Goal: Task Accomplishment & Management: Complete application form

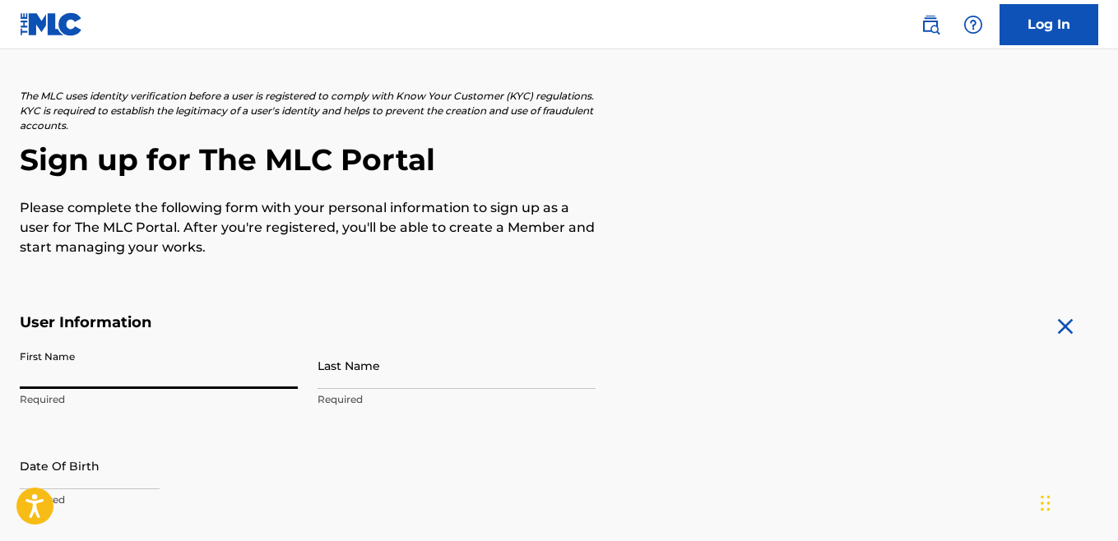
type input "[PERSON_NAME]"
click at [348, 385] on input "Last Name" at bounding box center [457, 365] width 278 height 47
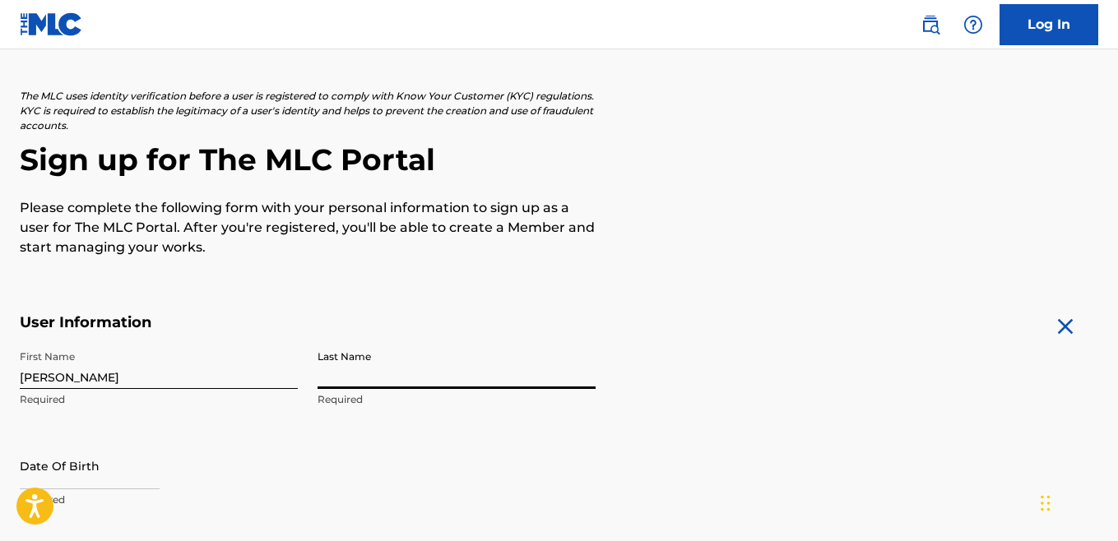
type input "[PERSON_NAME]"
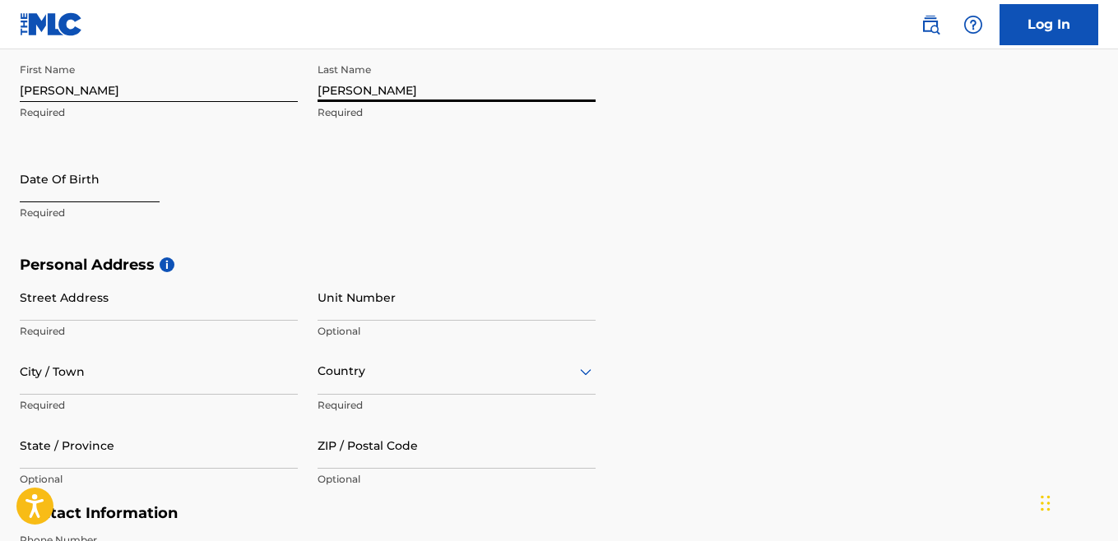
scroll to position [390, 0]
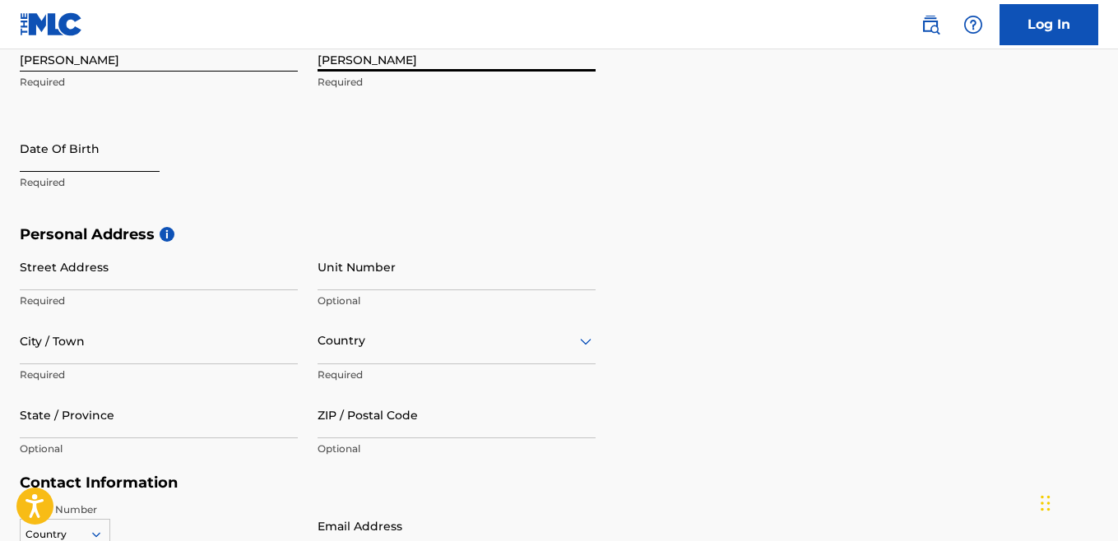
select select "8"
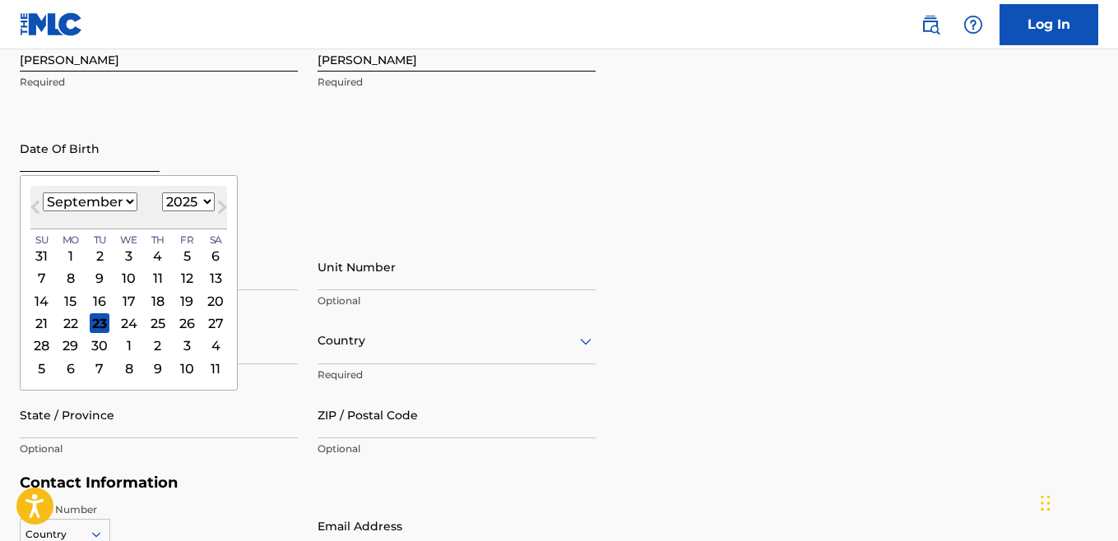
click at [49, 169] on input "text" at bounding box center [90, 148] width 140 height 47
click at [176, 212] on div "[DATE] January February March April May June July August September October Nove…" at bounding box center [128, 208] width 197 height 44
click at [183, 205] on select "1899 1900 1901 1902 1903 1904 1905 1906 1907 1908 1909 1910 1911 1912 1913 1914…" at bounding box center [188, 201] width 53 height 19
select select "1991"
click at [104, 206] on select "January February March April May June July August September October November De…" at bounding box center [90, 201] width 95 height 19
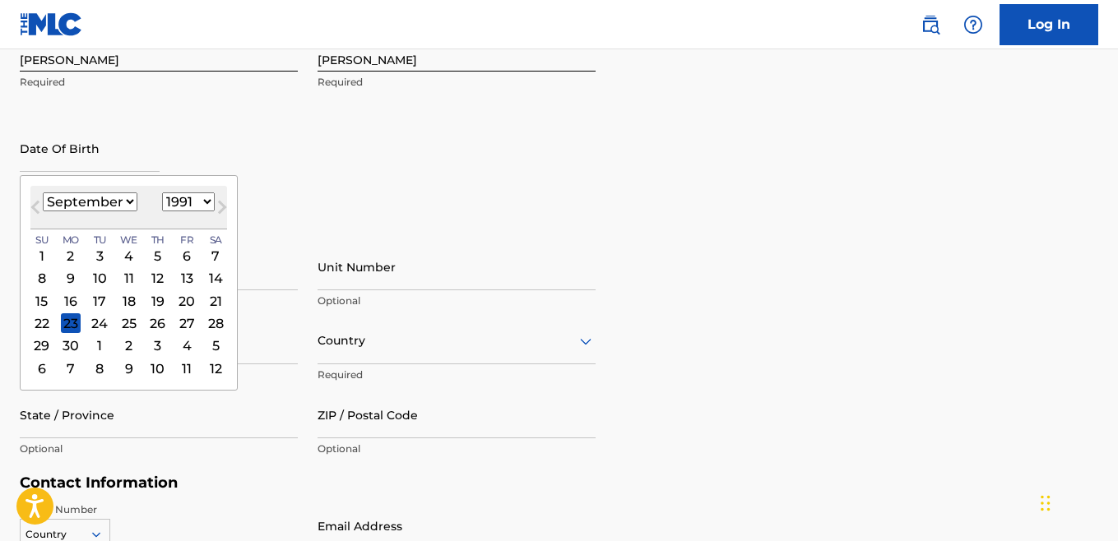
select select "9"
click at [216, 286] on div "12" at bounding box center [216, 279] width 20 height 20
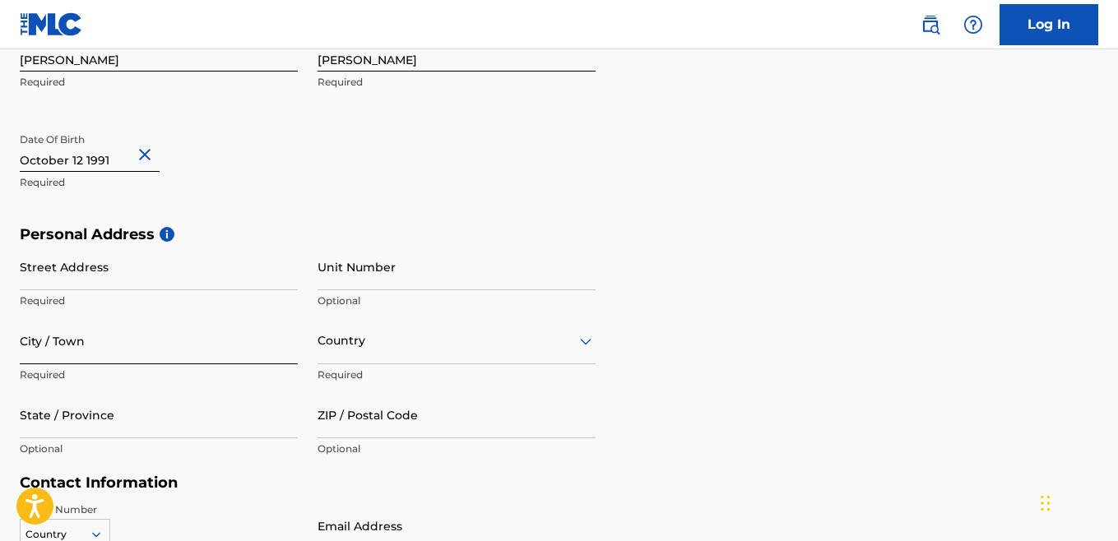
click at [74, 345] on input "City / Town" at bounding box center [159, 341] width 278 height 47
type input "tupelo"
type input "u"
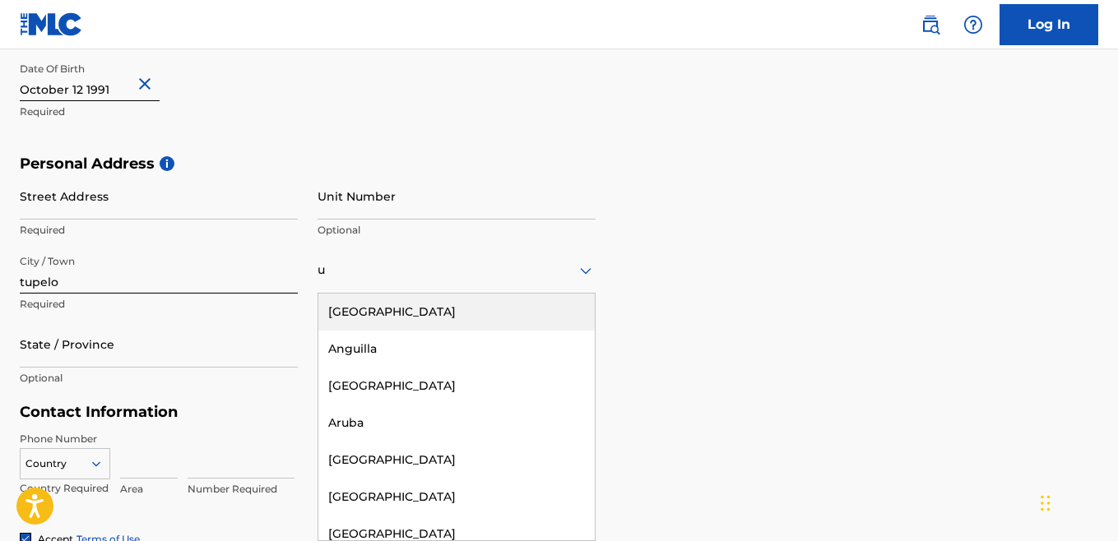
click at [360, 319] on div "[GEOGRAPHIC_DATA]" at bounding box center [456, 312] width 276 height 37
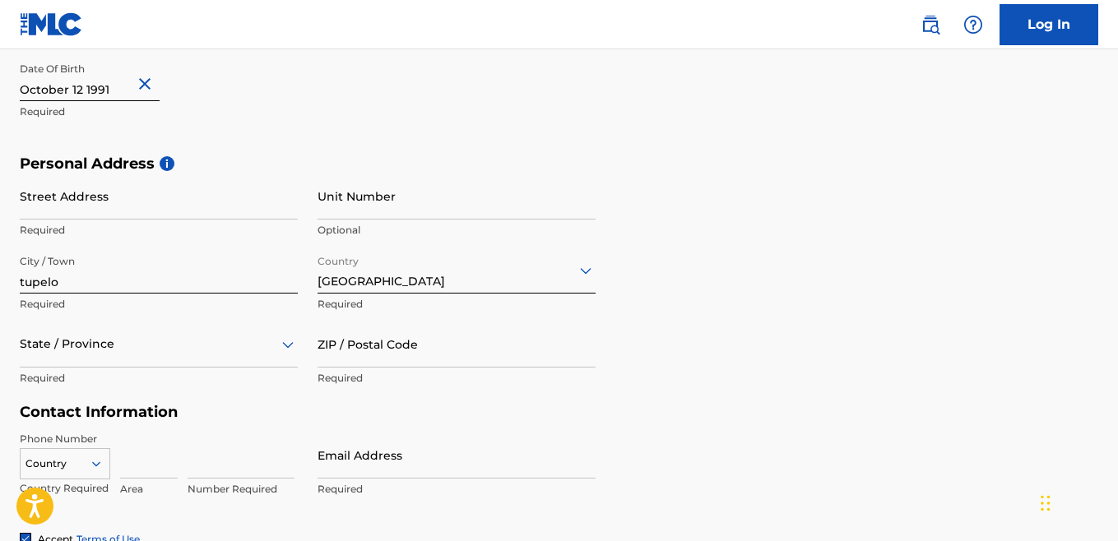
click at [42, 358] on div "State / Province" at bounding box center [159, 344] width 278 height 47
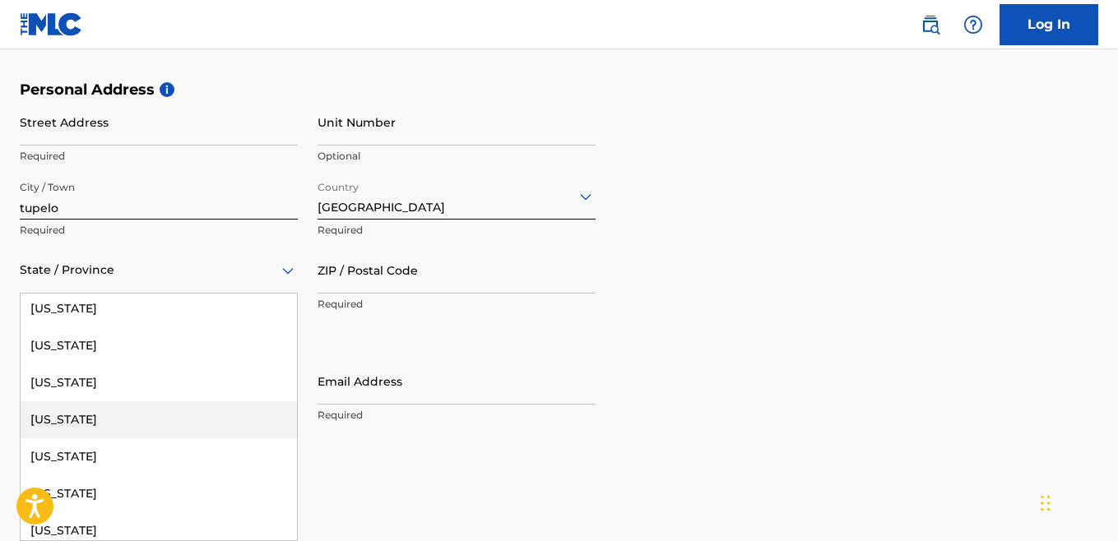
scroll to position [976, 0]
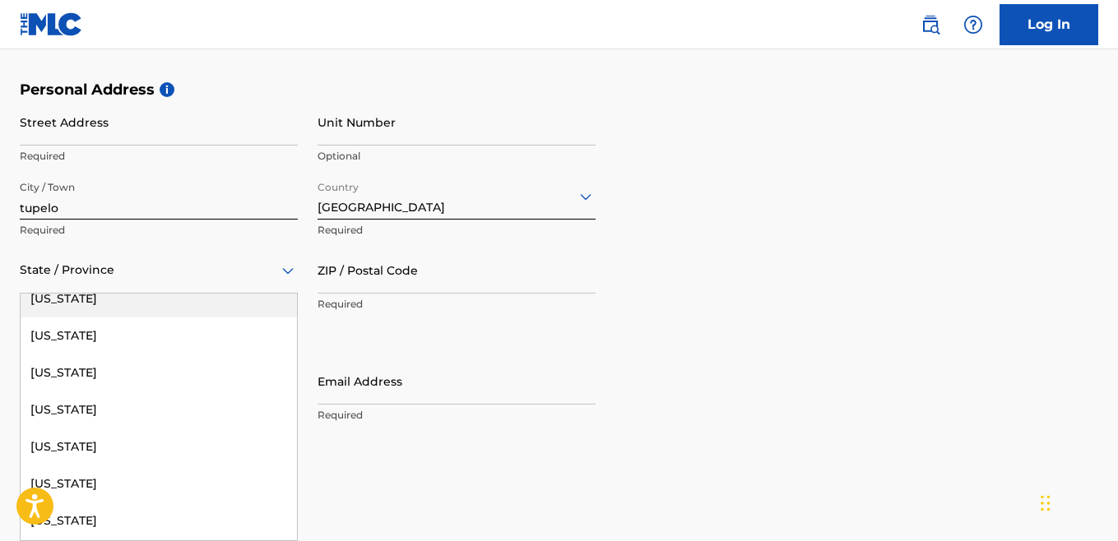
click at [75, 304] on div "[US_STATE]" at bounding box center [159, 298] width 276 height 37
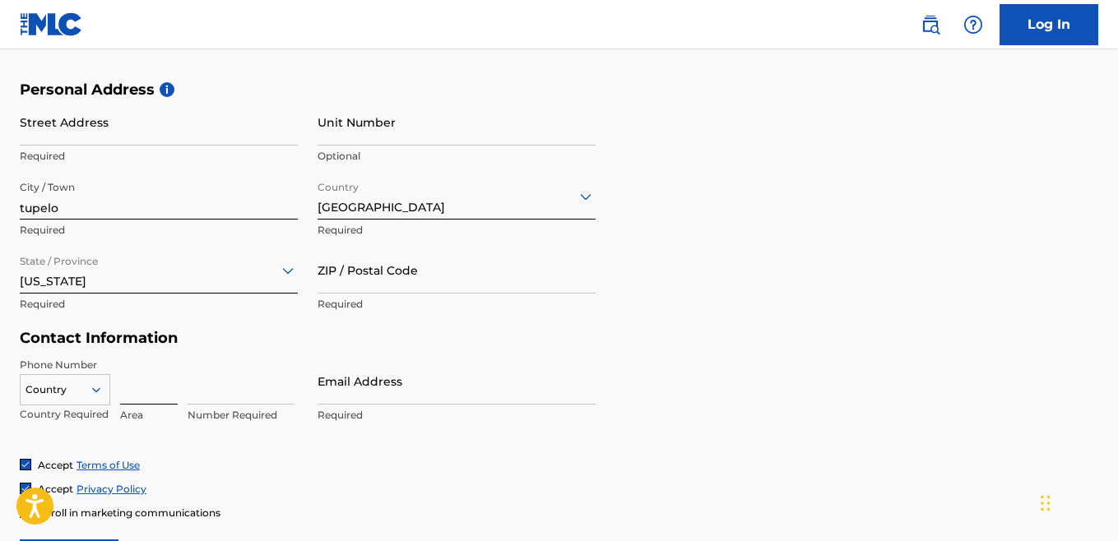
click at [146, 386] on input at bounding box center [149, 381] width 58 height 47
drag, startPoint x: 177, startPoint y: 397, endPoint x: 128, endPoint y: 404, distance: 49.0
click at [128, 404] on div "6625092206 Area" at bounding box center [149, 395] width 58 height 74
type input "662"
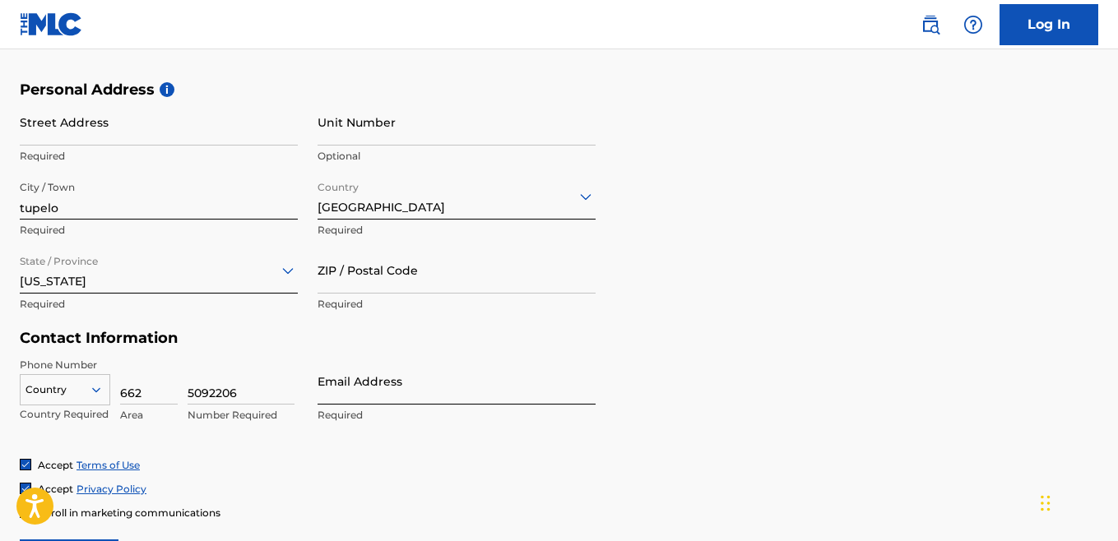
type input "5092206"
click at [338, 395] on input "Email Address" at bounding box center [457, 381] width 278 height 47
type input "[EMAIL_ADDRESS][DOMAIN_NAME]"
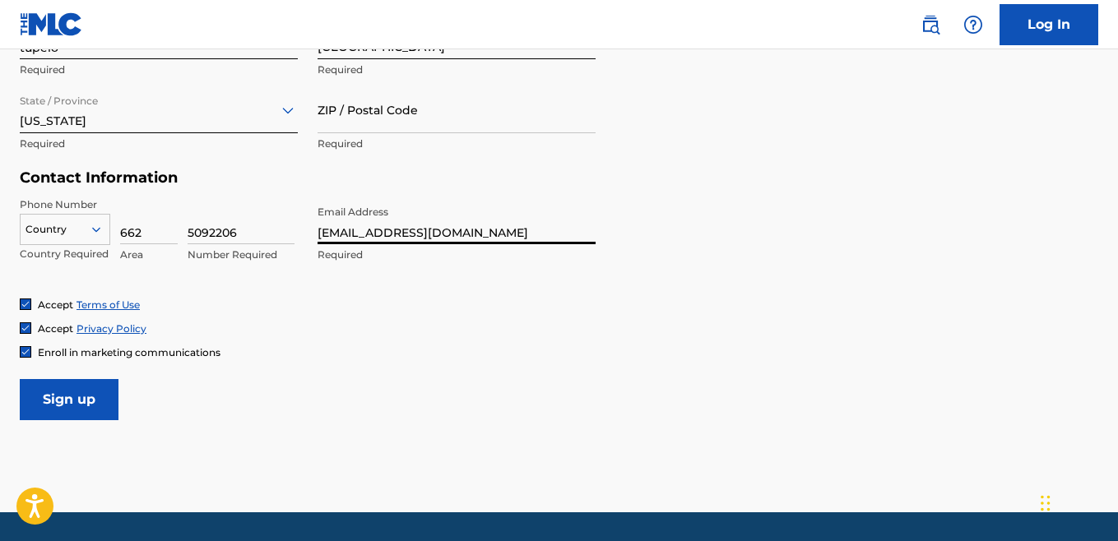
scroll to position [700, 0]
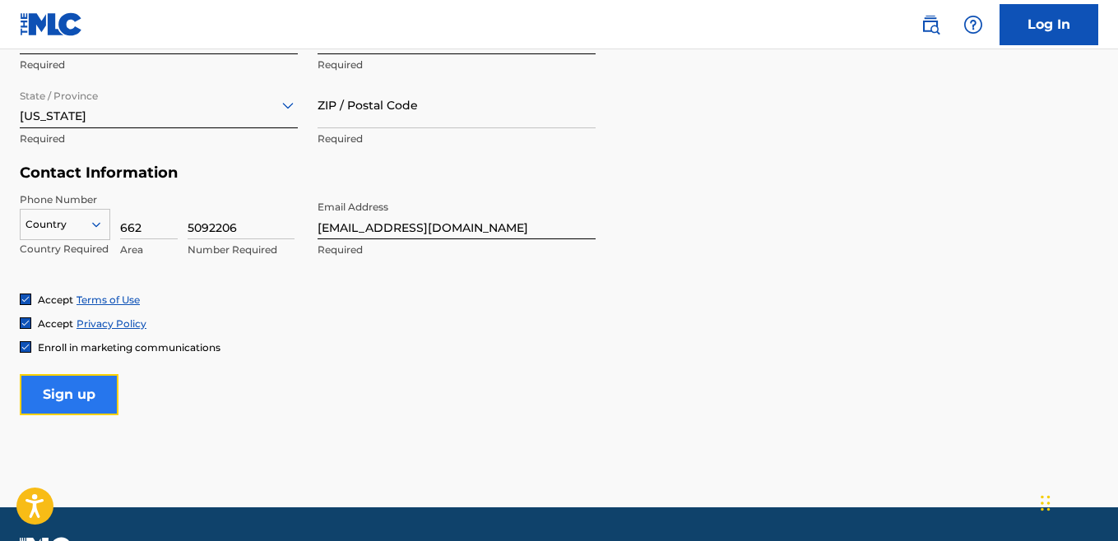
click at [87, 382] on input "Sign up" at bounding box center [69, 394] width 99 height 41
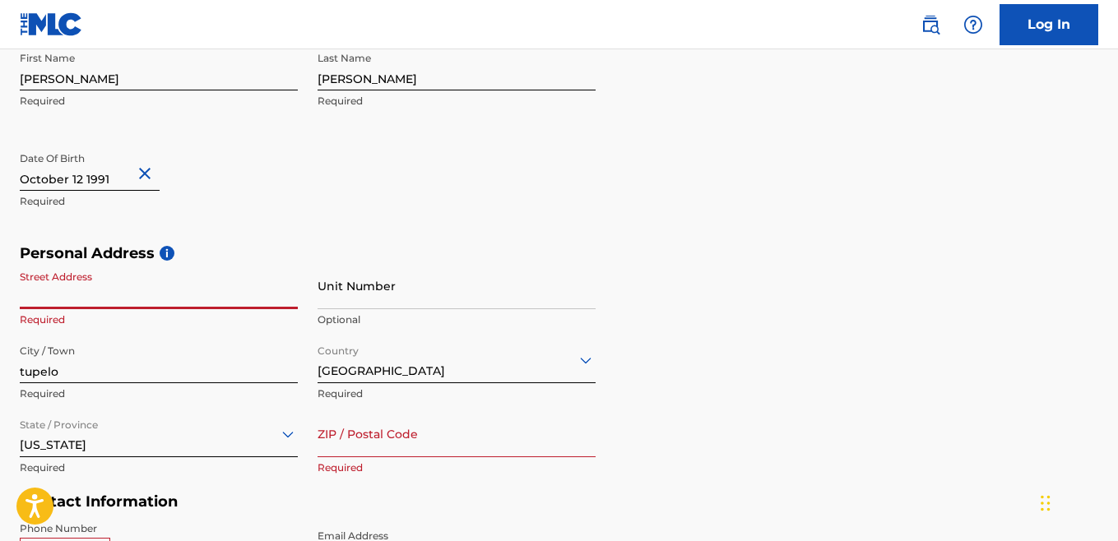
scroll to position [373, 0]
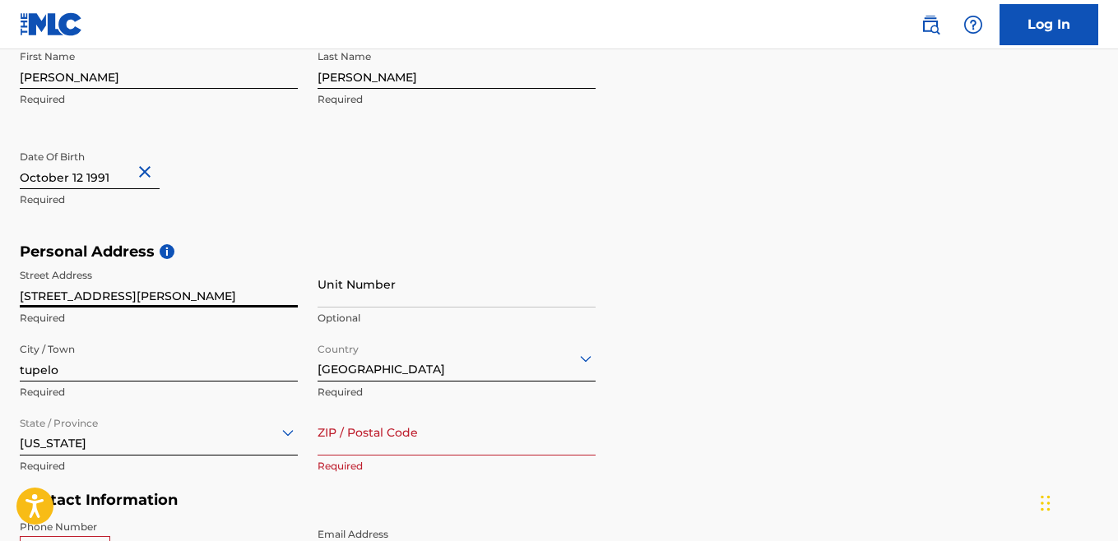
type input "[STREET_ADDRESS][PERSON_NAME]"
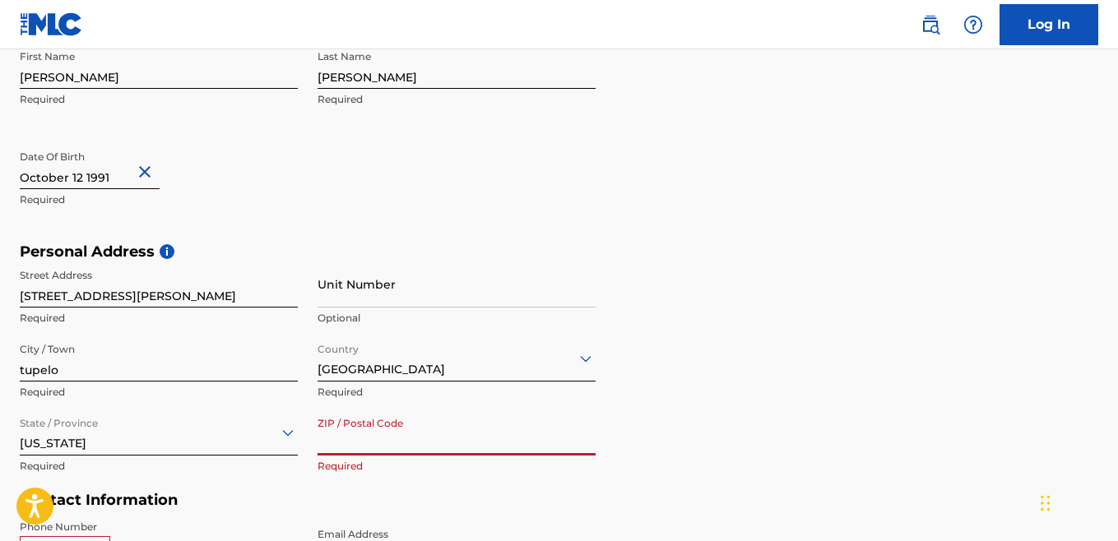
click at [323, 445] on input "ZIP / Postal Code" at bounding box center [457, 432] width 278 height 47
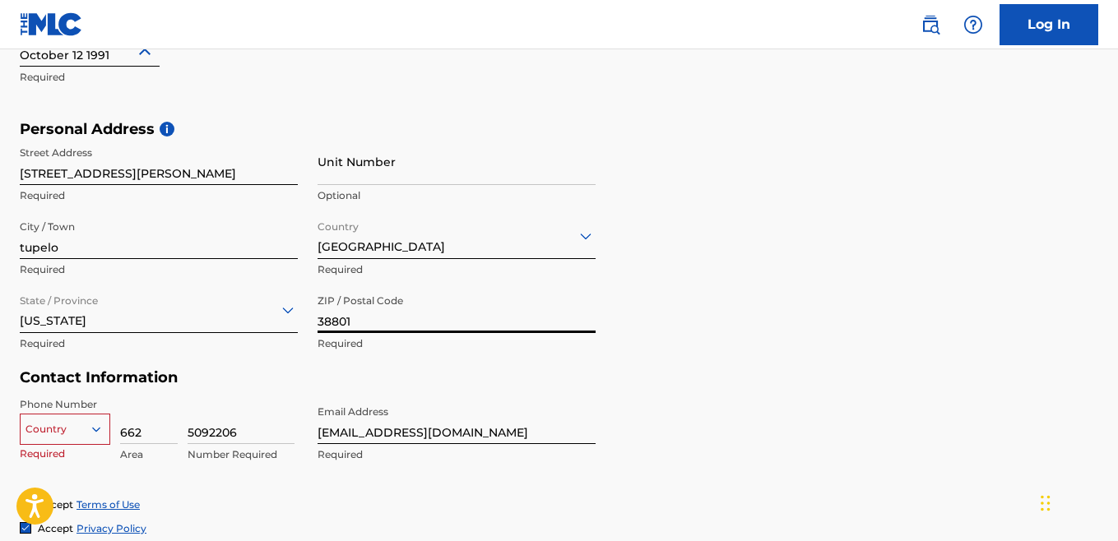
scroll to position [497, 0]
type input "38801"
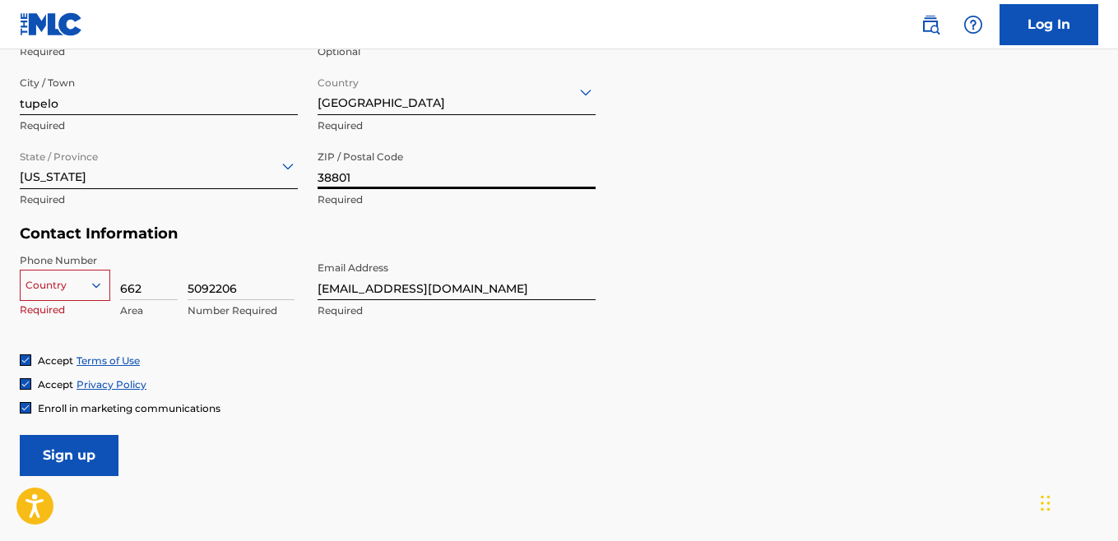
click at [67, 294] on div "Country" at bounding box center [65, 282] width 90 height 25
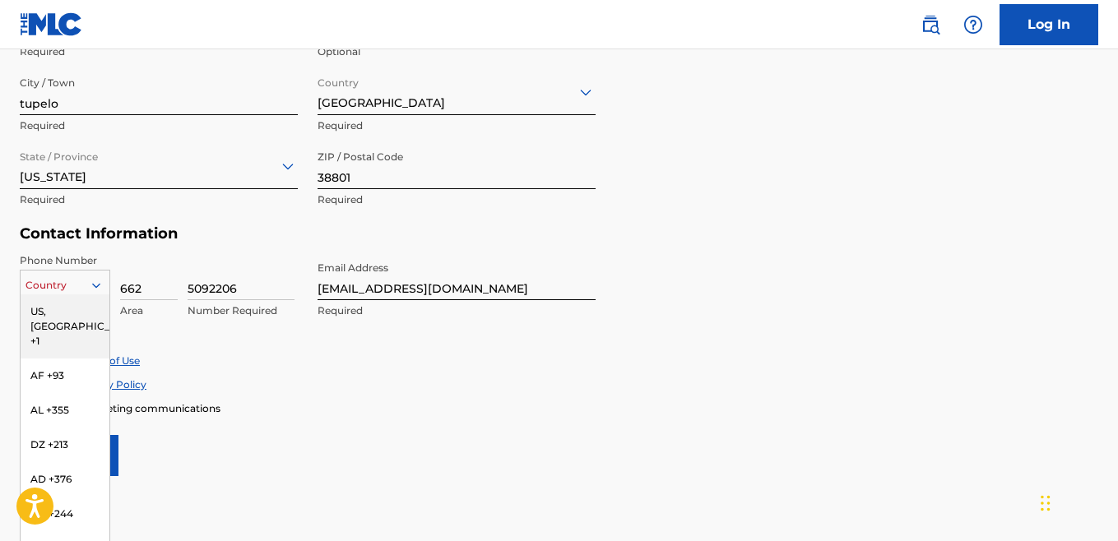
click at [63, 313] on div "US, [GEOGRAPHIC_DATA] +1" at bounding box center [65, 326] width 89 height 64
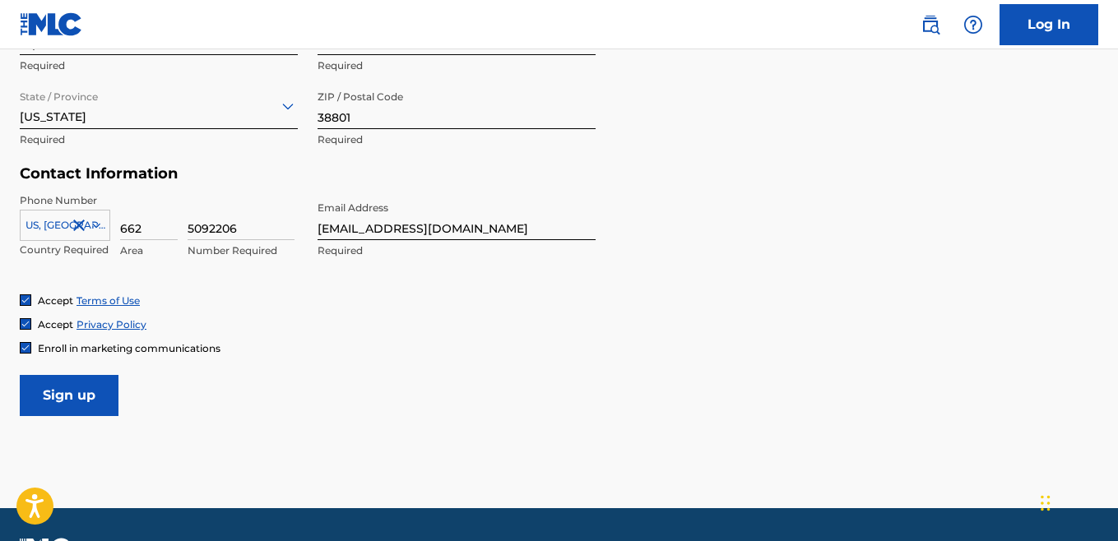
scroll to position [745, 0]
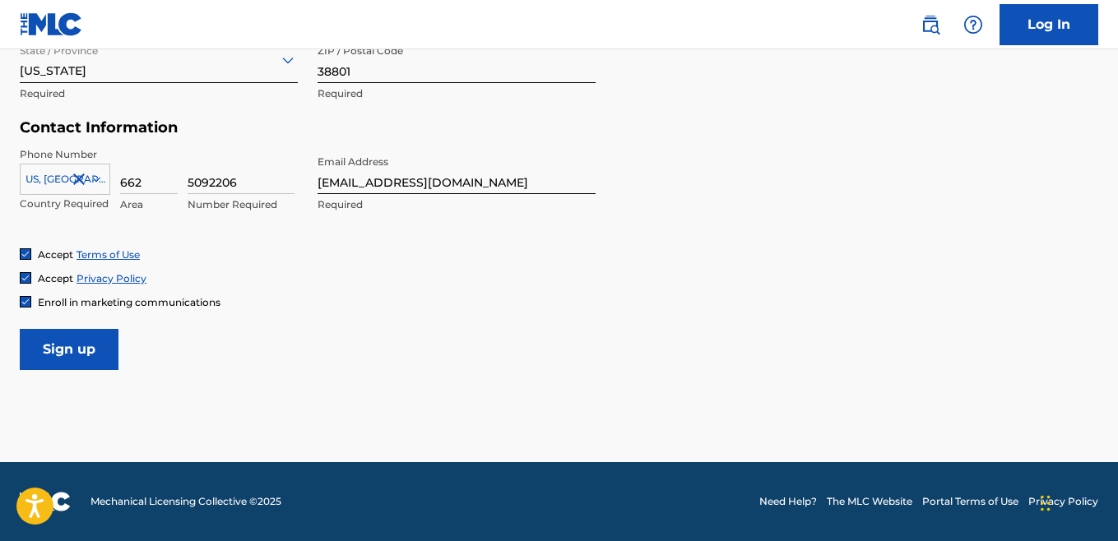
click at [30, 301] on img at bounding box center [26, 302] width 10 height 10
click at [86, 358] on input "Sign up" at bounding box center [69, 349] width 99 height 41
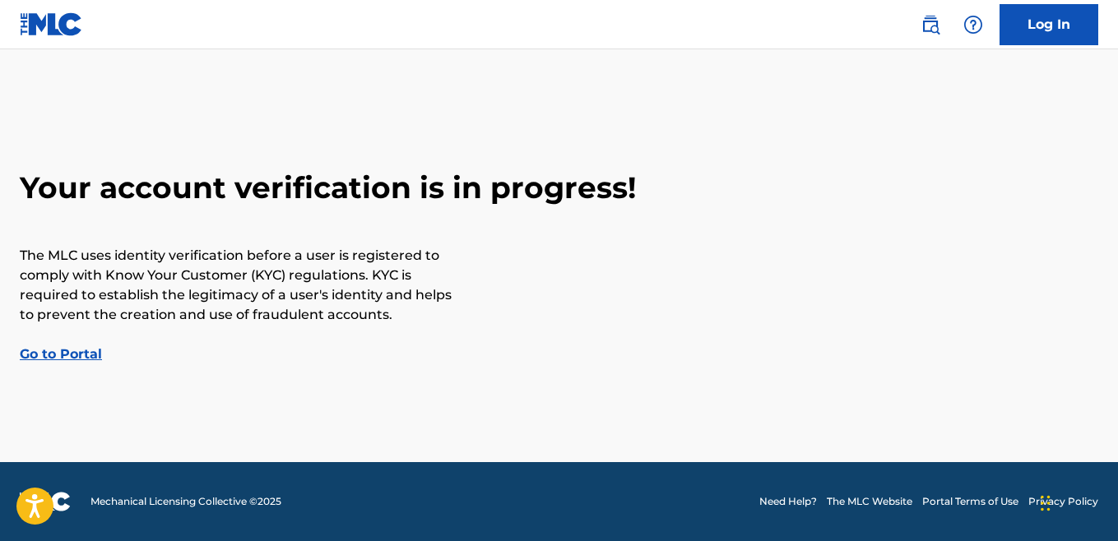
click at [75, 354] on link "Go to Portal" at bounding box center [61, 354] width 82 height 16
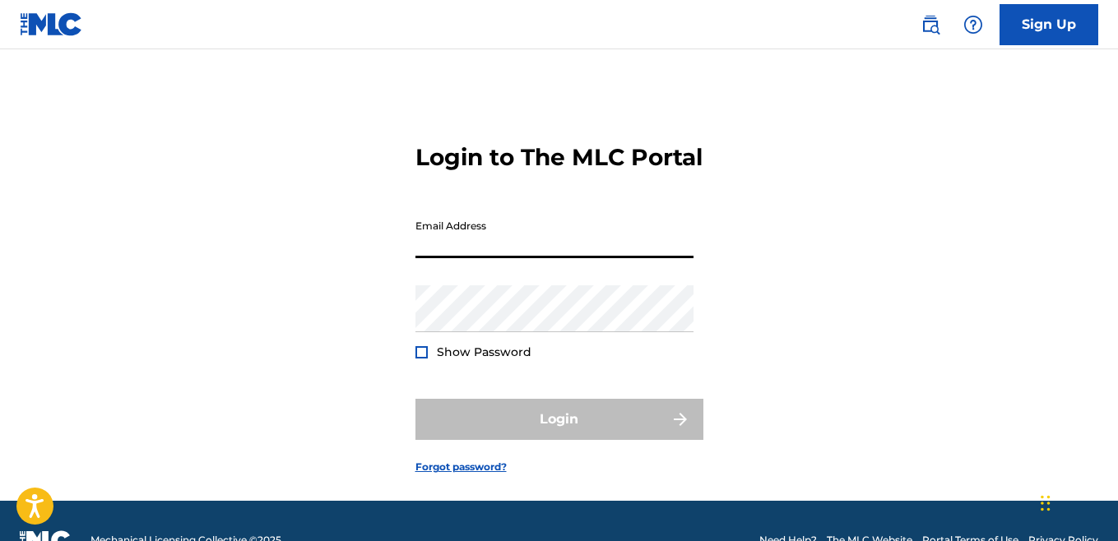
click at [467, 258] on input "Email Address" at bounding box center [554, 234] width 278 height 47
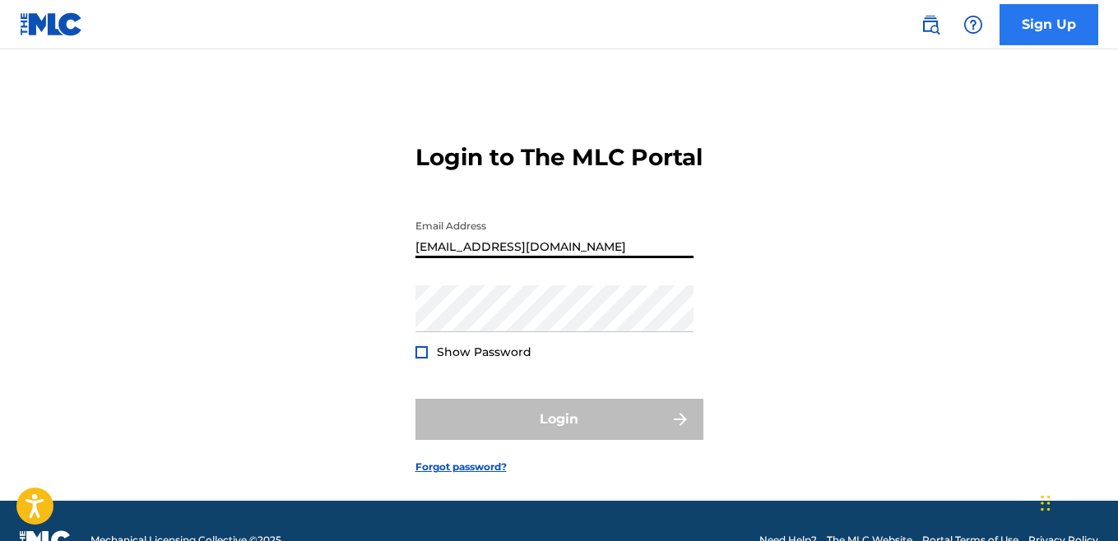
type input "[EMAIL_ADDRESS][DOMAIN_NAME]"
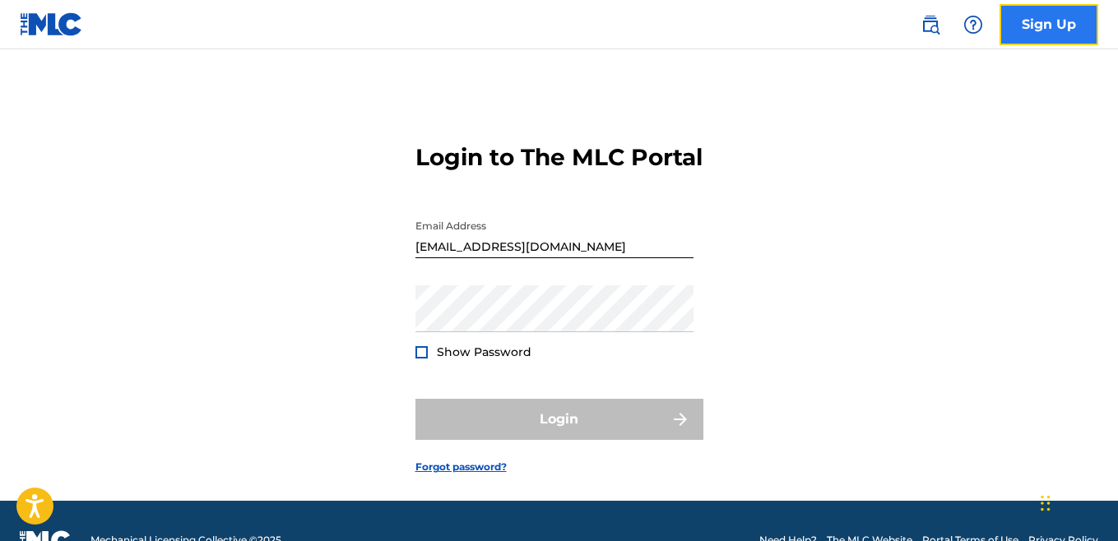
click at [1045, 43] on link "Sign Up" at bounding box center [1048, 24] width 99 height 41
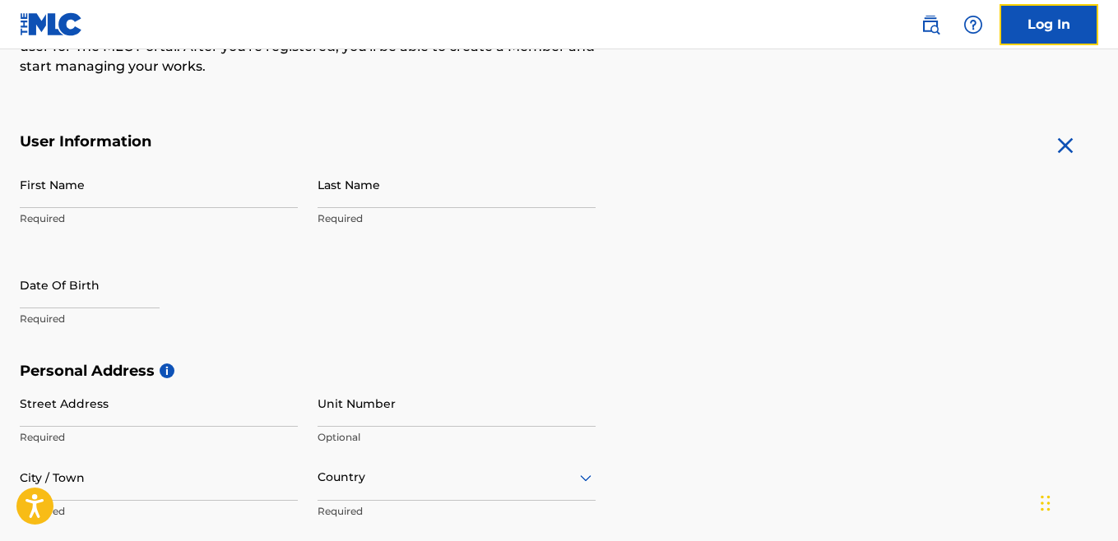
scroll to position [186, 0]
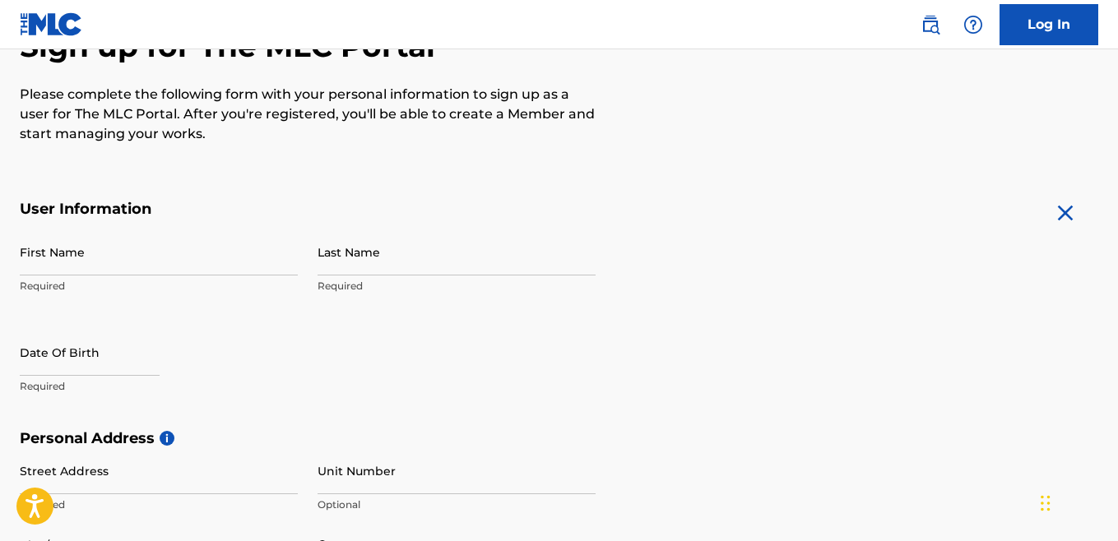
click at [446, 404] on div "First Name Required Last Name Required Date Of Birth Required" at bounding box center [308, 329] width 576 height 201
click at [1059, 35] on link "Log In" at bounding box center [1048, 24] width 99 height 41
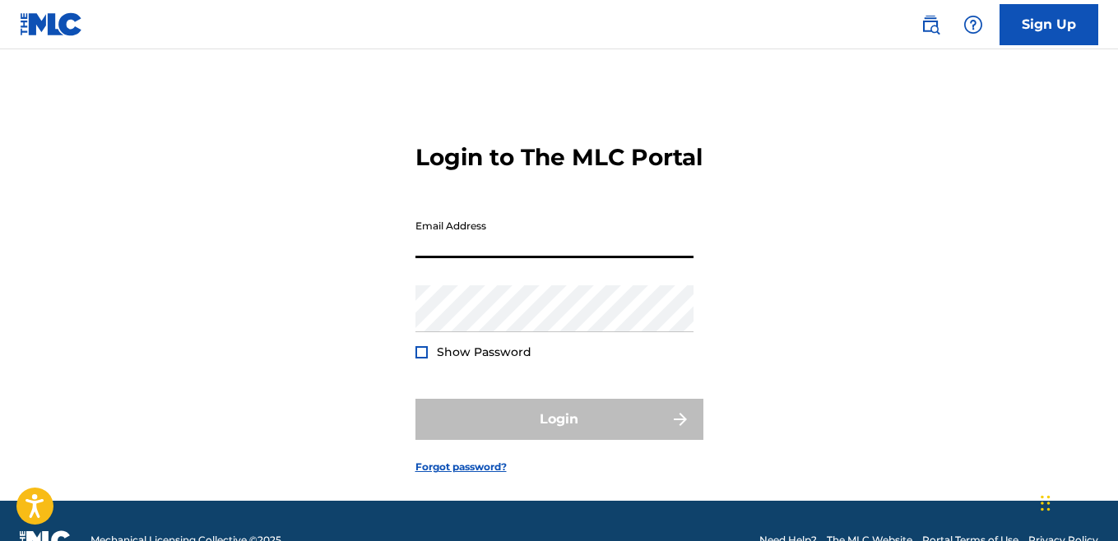
click at [477, 258] on input "Email Address" at bounding box center [554, 234] width 278 height 47
type input "[EMAIL_ADDRESS][DOMAIN_NAME]"
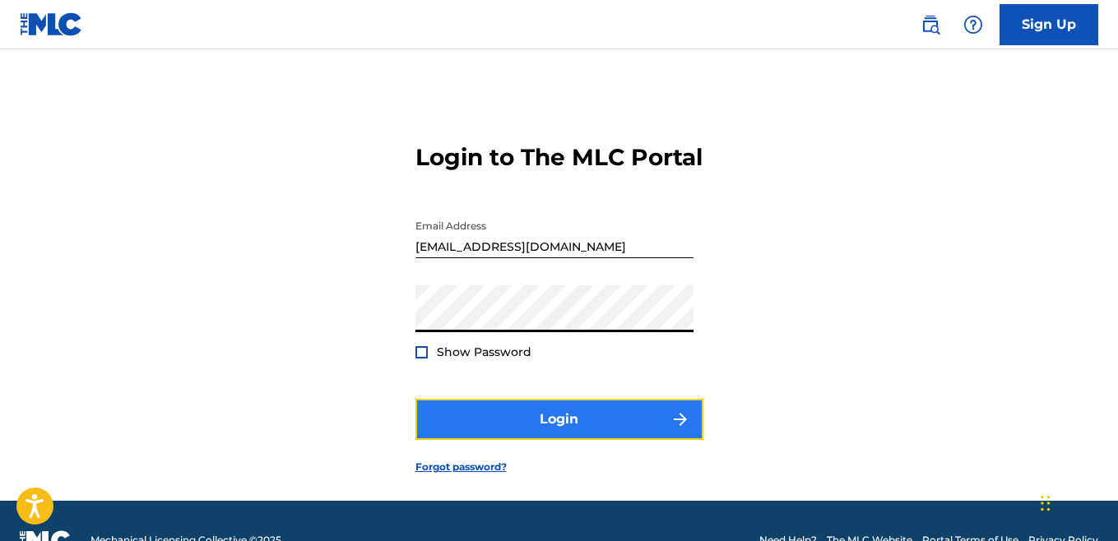
click at [454, 440] on button "Login" at bounding box center [559, 419] width 288 height 41
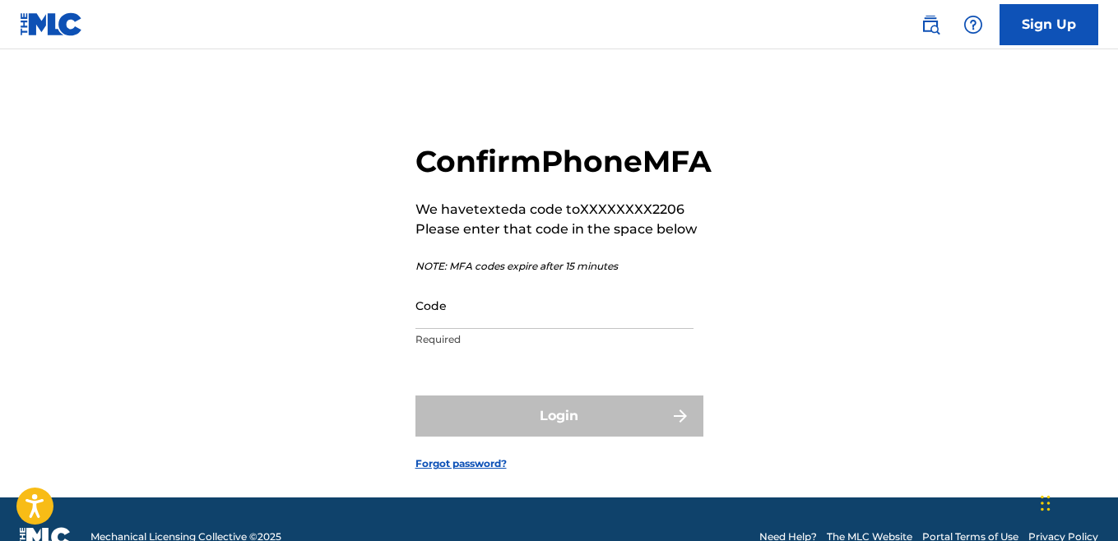
click at [443, 356] on div "Code Required" at bounding box center [554, 319] width 278 height 74
click at [444, 329] on input "Code" at bounding box center [554, 305] width 278 height 47
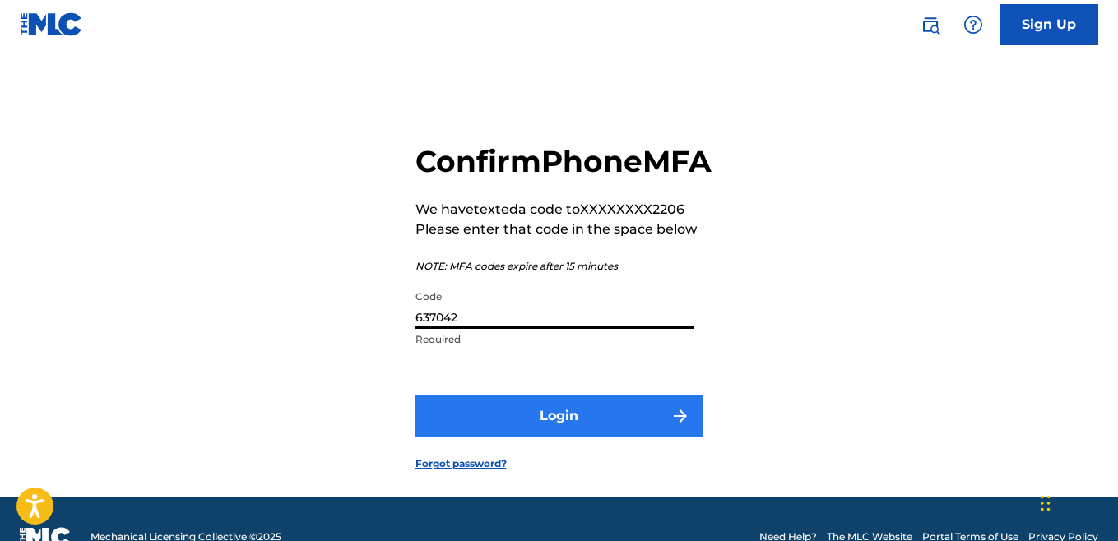
type input "637042"
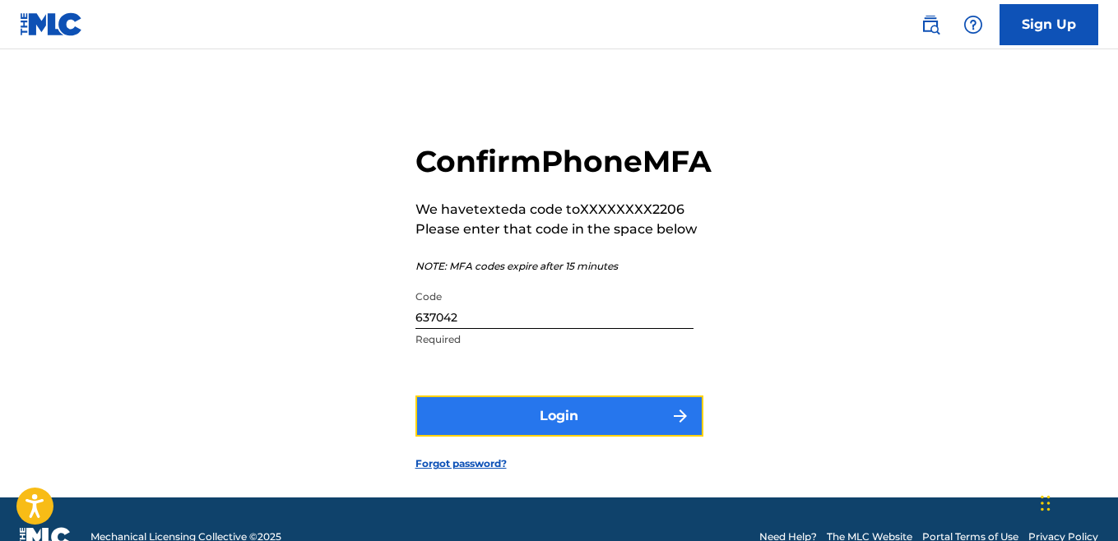
click at [507, 437] on button "Login" at bounding box center [559, 416] width 288 height 41
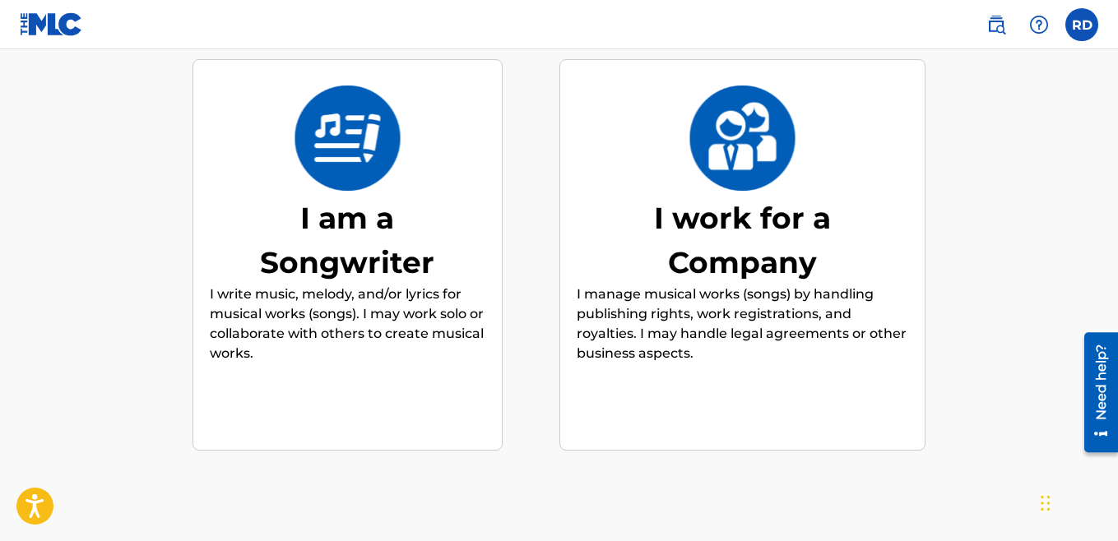
scroll to position [173, 0]
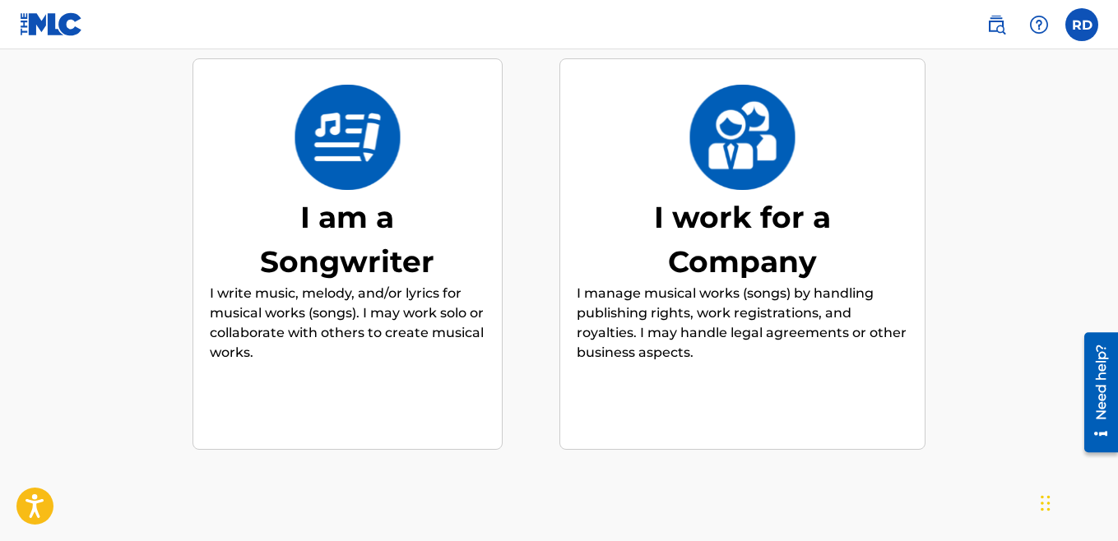
click at [356, 241] on div "I am a Songwriter" at bounding box center [347, 239] width 247 height 89
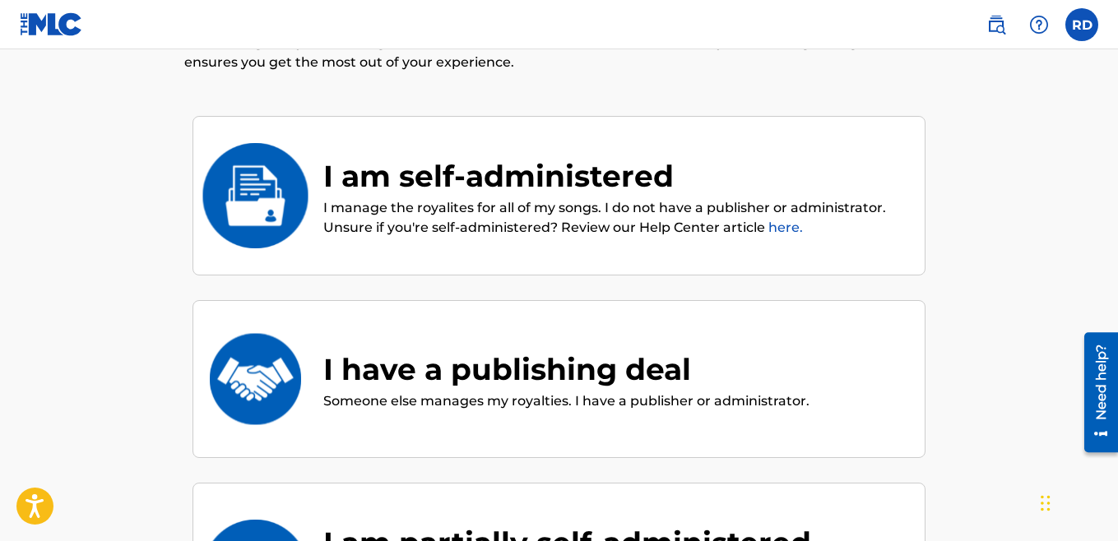
scroll to position [74, 0]
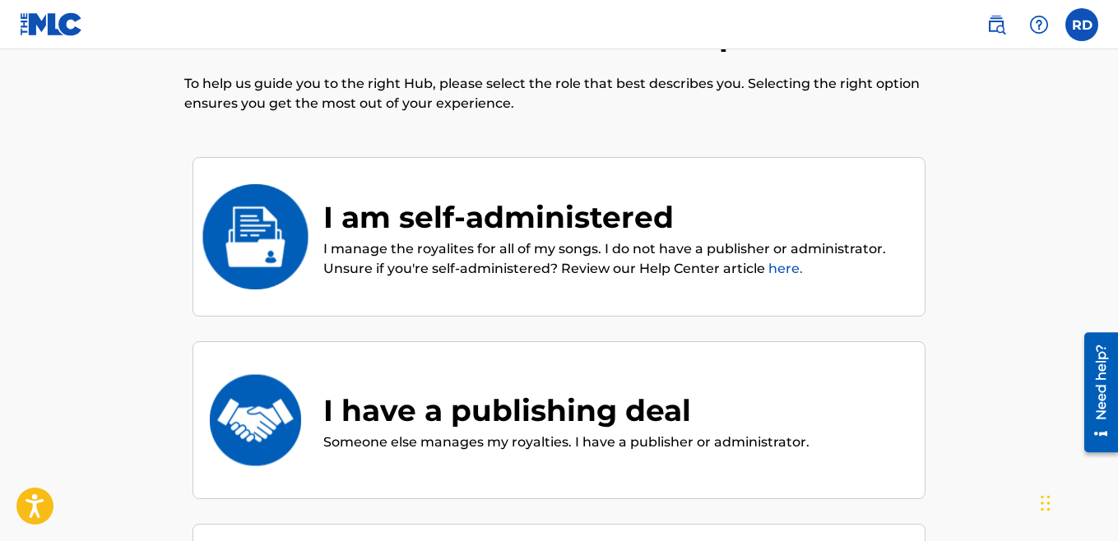
click at [463, 249] on p "I manage the royalites for all of my songs. I do not have a publisher or admini…" at bounding box center [615, 258] width 585 height 39
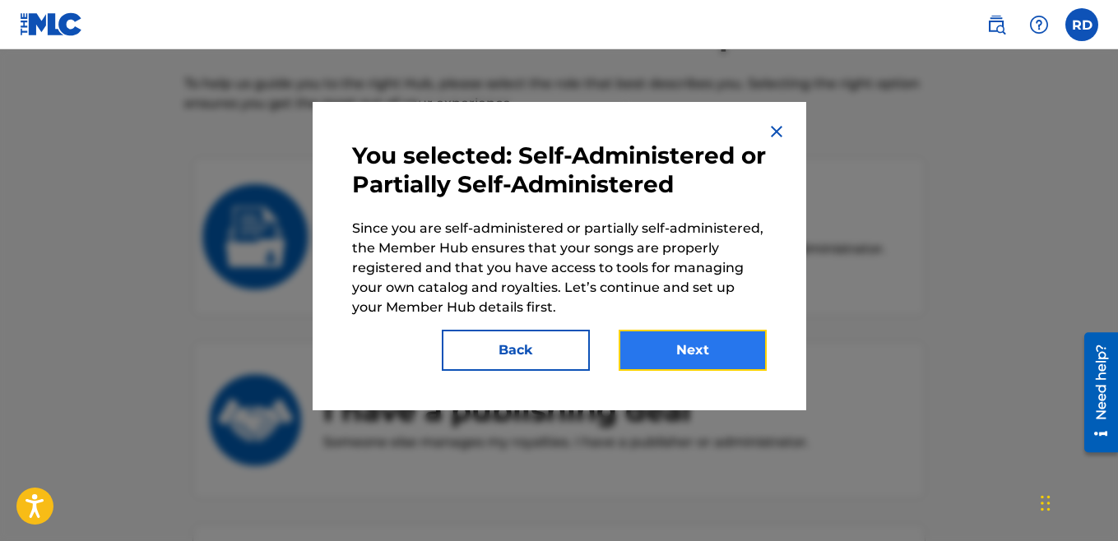
click at [706, 362] on button "Next" at bounding box center [693, 350] width 148 height 41
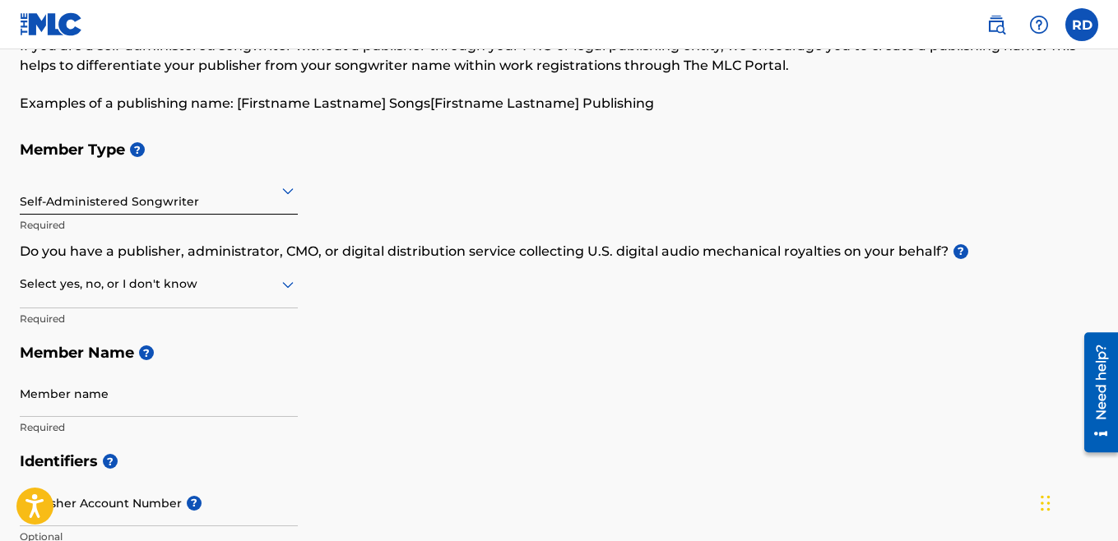
scroll to position [104, 0]
click at [109, 291] on div at bounding box center [159, 283] width 278 height 21
click at [82, 358] on div "No" at bounding box center [159, 363] width 276 height 37
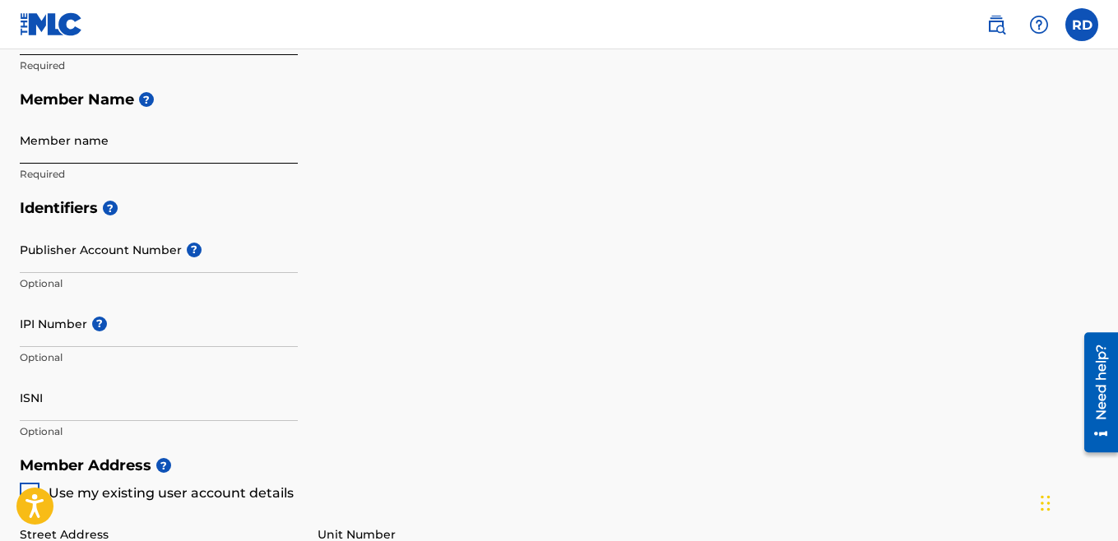
scroll to position [358, 0]
click at [48, 155] on input "Member name" at bounding box center [159, 138] width 278 height 47
type input "R"
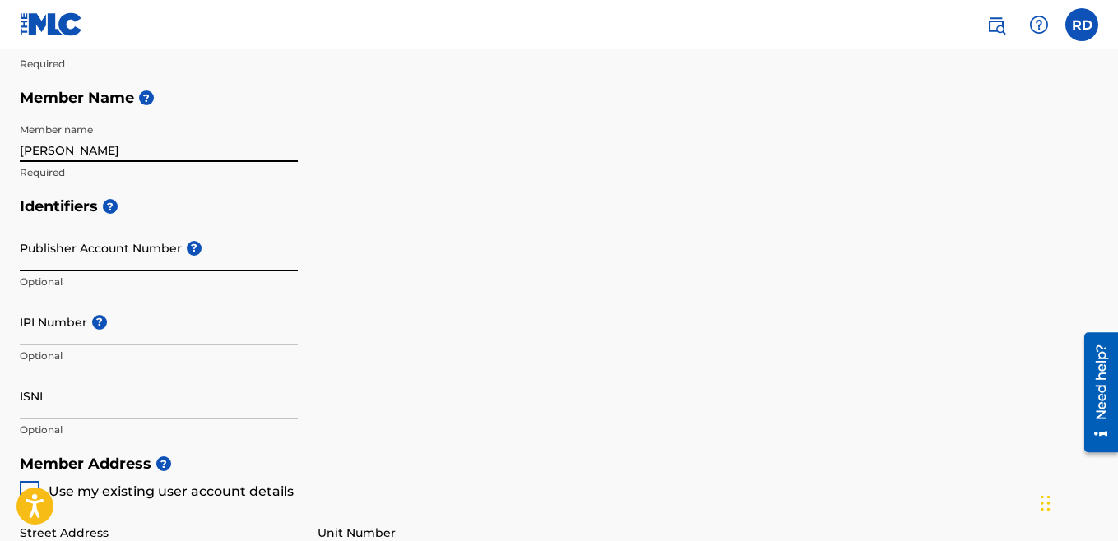
type input "[PERSON_NAME]"
click at [56, 266] on input "Publisher Account Number ?" at bounding box center [159, 248] width 278 height 47
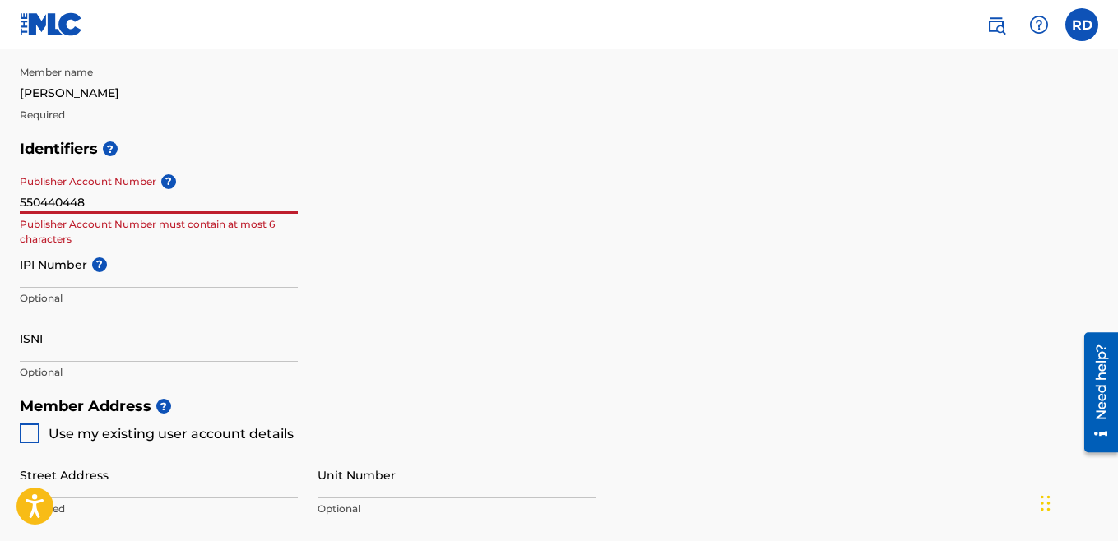
scroll to position [427, 0]
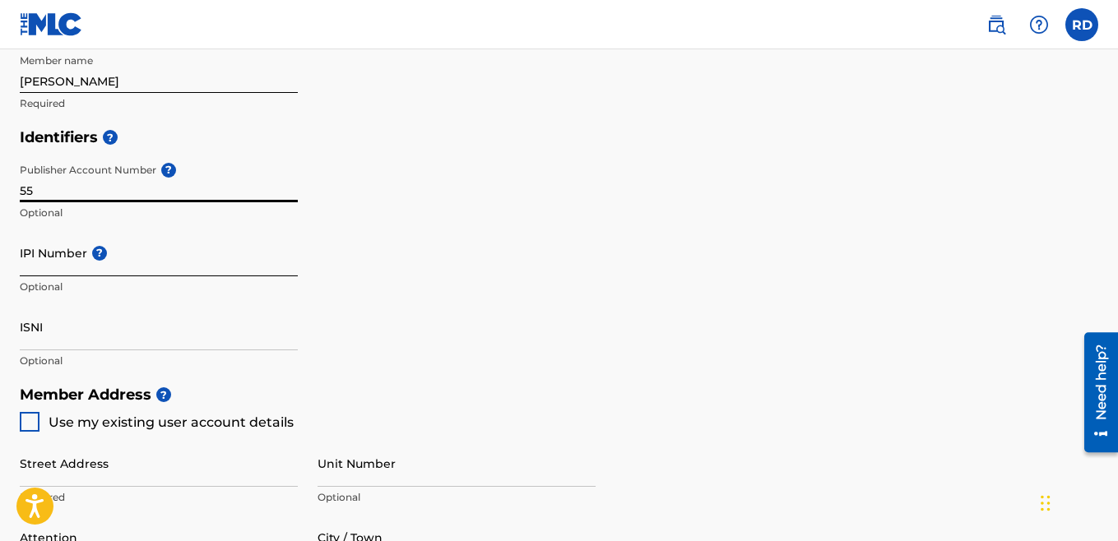
type input "5"
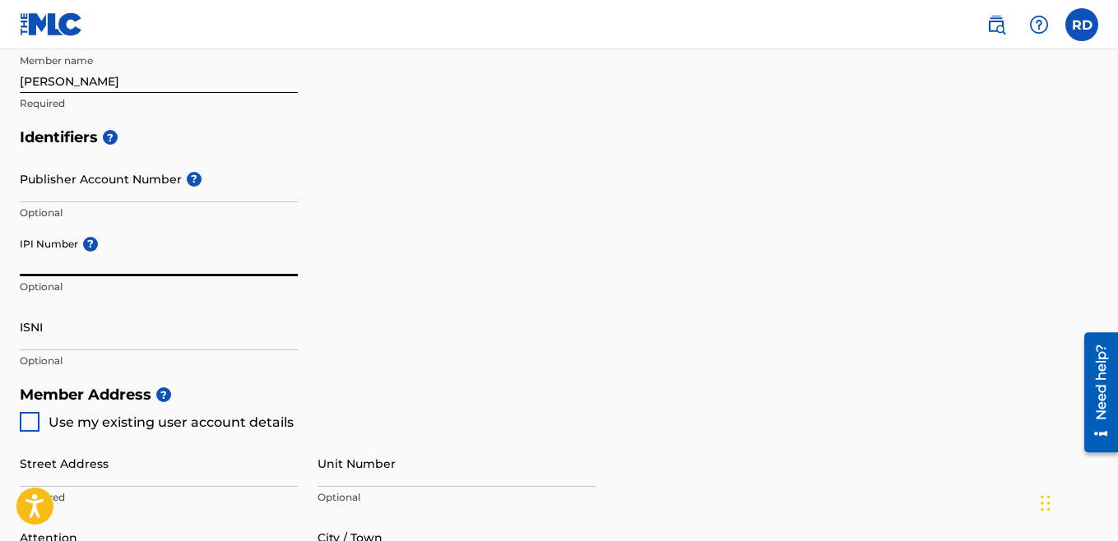
click at [52, 264] on input "IPI Number ?" at bounding box center [159, 252] width 278 height 47
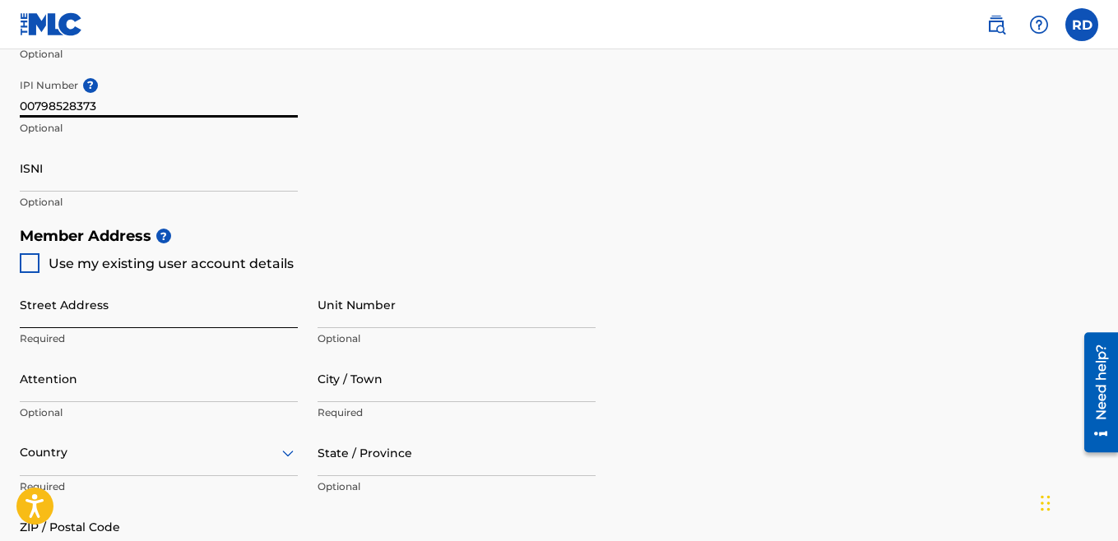
scroll to position [589, 0]
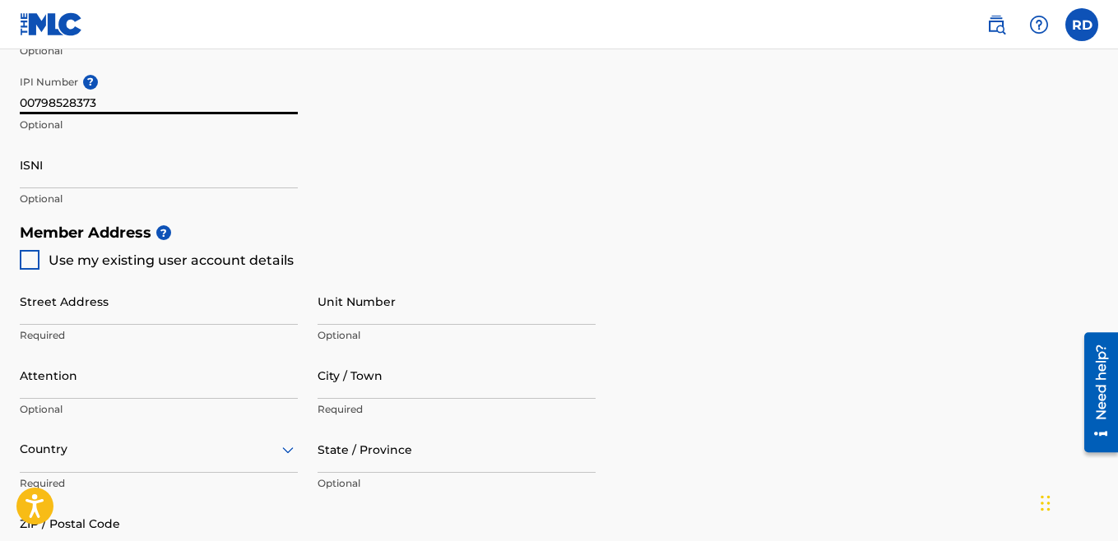
type input "00798528373"
click at [27, 271] on div "Street Address Required Unit Number Optional Attention Optional City / Town Req…" at bounding box center [308, 426] width 576 height 313
click at [27, 264] on div at bounding box center [30, 260] width 20 height 20
type input "[STREET_ADDRESS][PERSON_NAME]"
type input "tupelo"
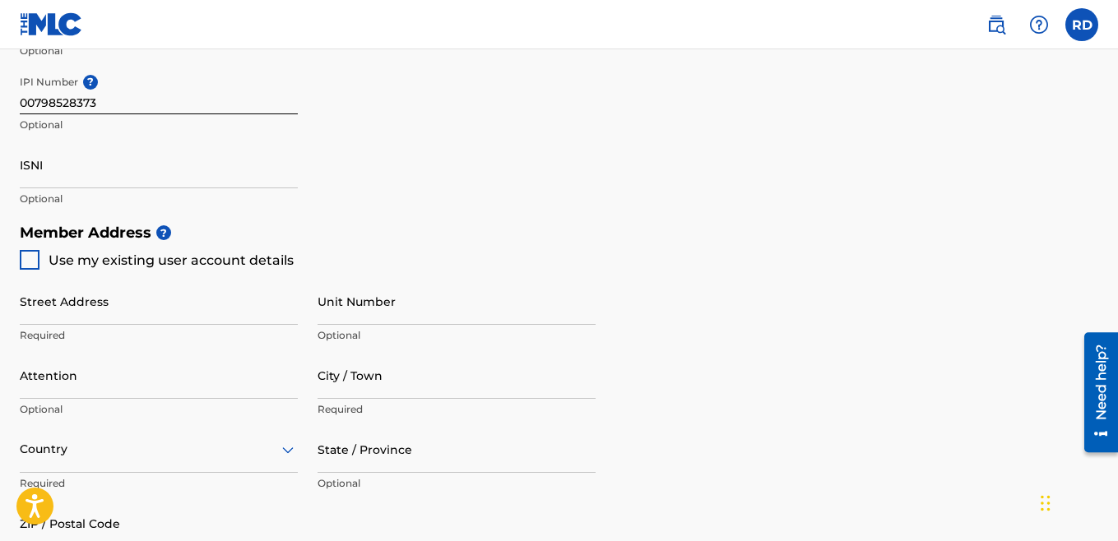
type input "38801"
type input "662"
type input "5092206"
type input "[EMAIL_ADDRESS][DOMAIN_NAME]"
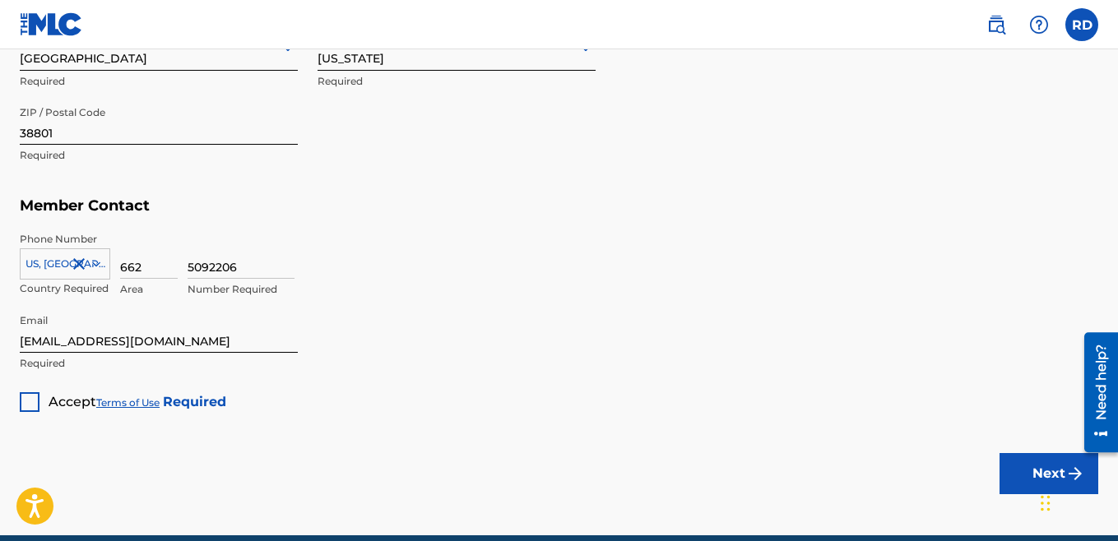
scroll to position [994, 0]
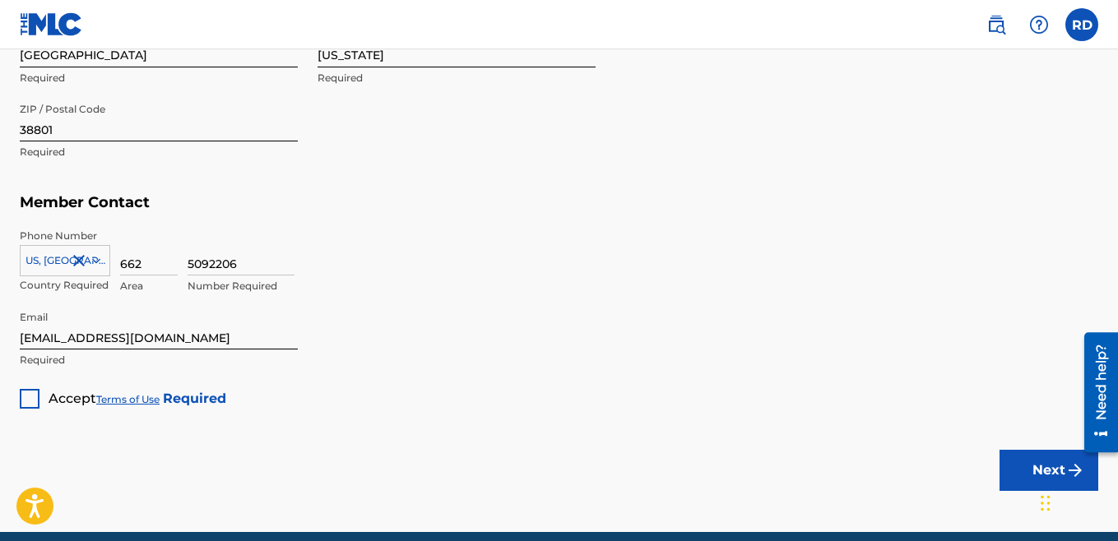
click at [35, 397] on div at bounding box center [30, 399] width 20 height 20
click at [1025, 474] on button "Next" at bounding box center [1048, 470] width 99 height 41
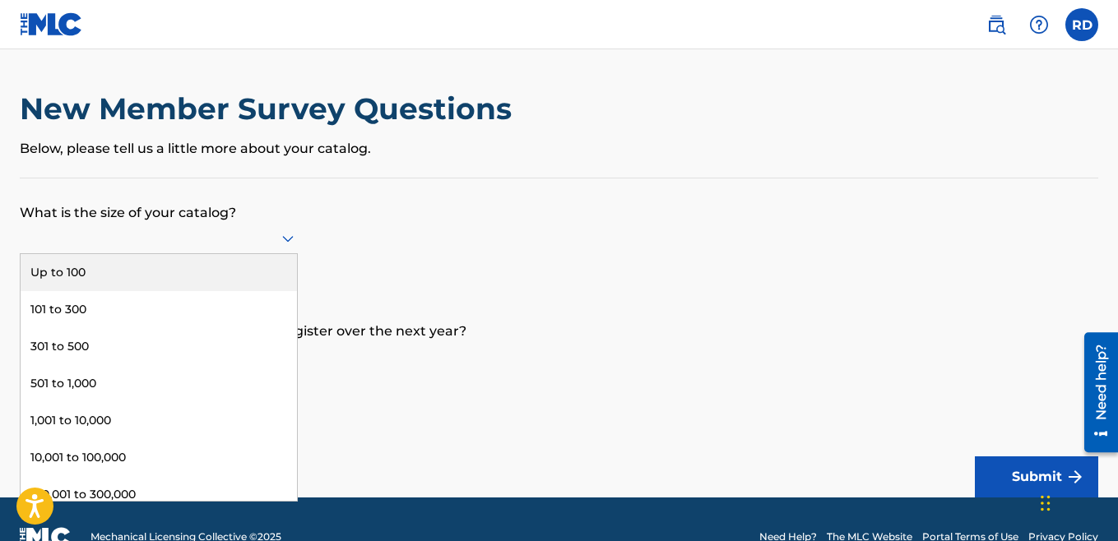
click at [253, 240] on div at bounding box center [159, 238] width 278 height 21
click at [132, 271] on div "Up to 100" at bounding box center [159, 272] width 276 height 37
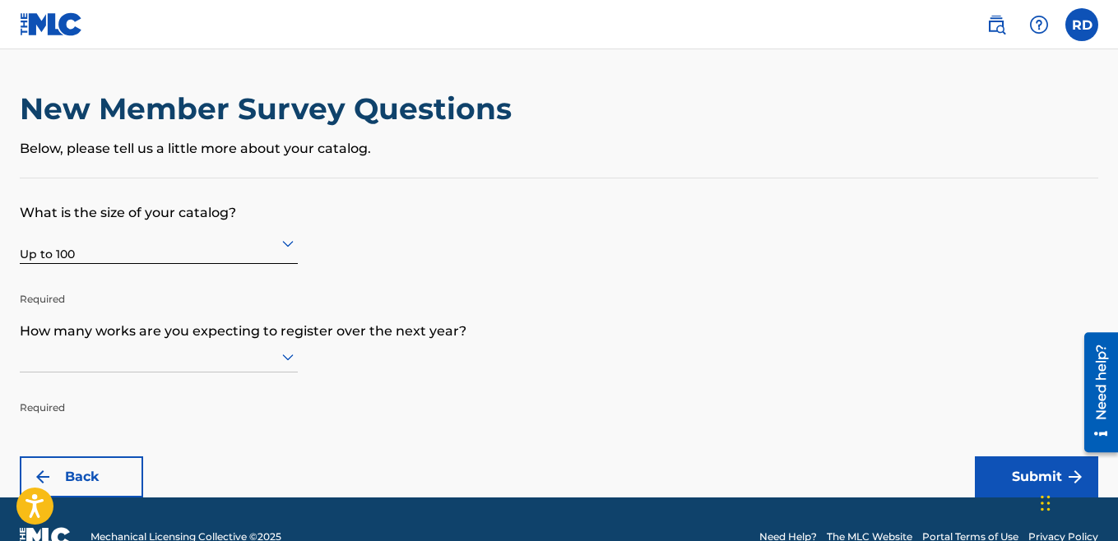
scroll to position [35, 0]
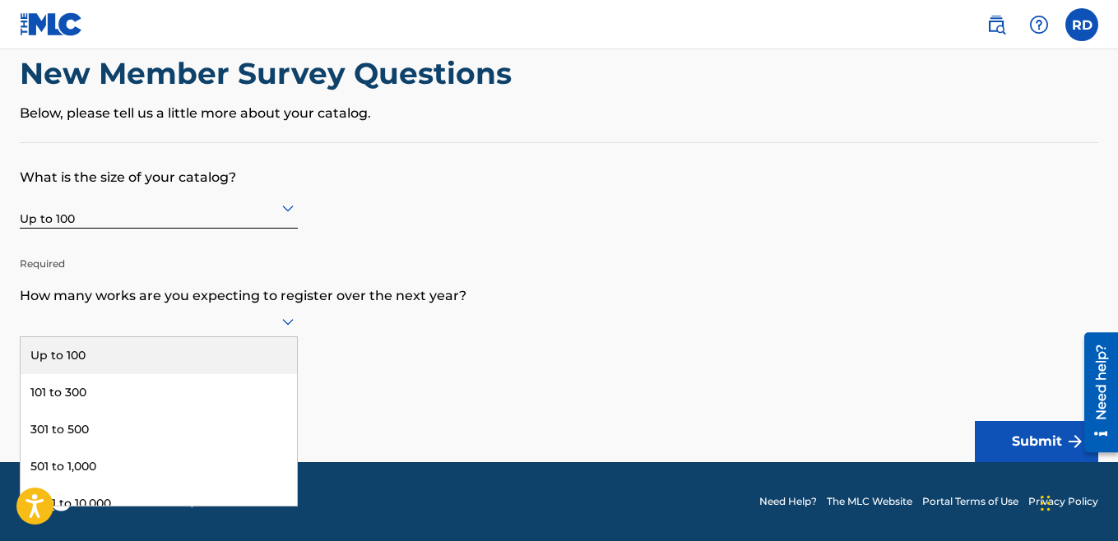
click at [108, 337] on div "Up to 100, 1 of 9. 9 results available. Use Up and Down to choose options, pres…" at bounding box center [159, 321] width 278 height 31
click at [81, 362] on div "Up to 100" at bounding box center [159, 355] width 276 height 37
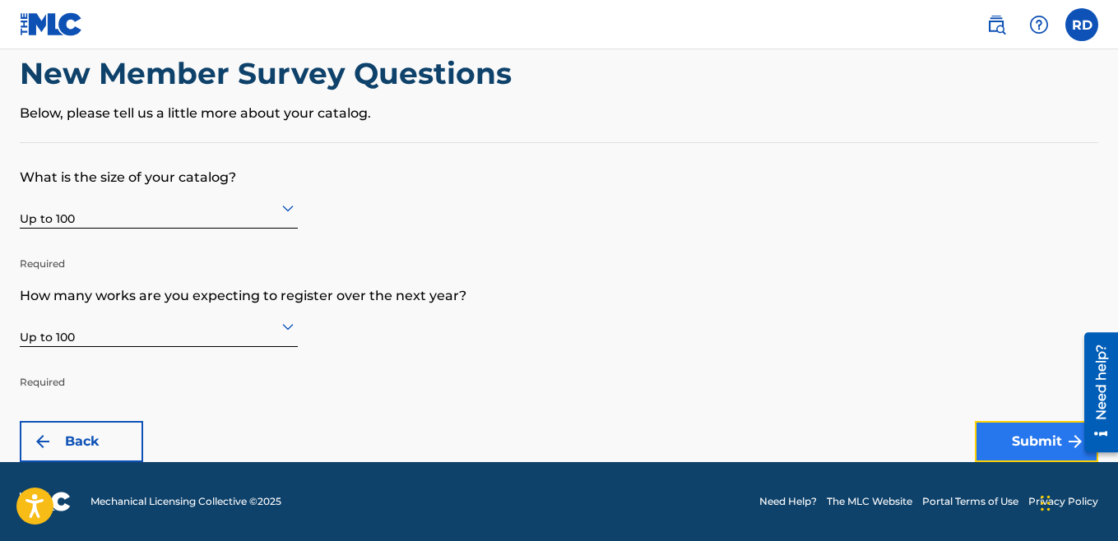
click at [1007, 443] on button "Submit" at bounding box center [1036, 441] width 123 height 41
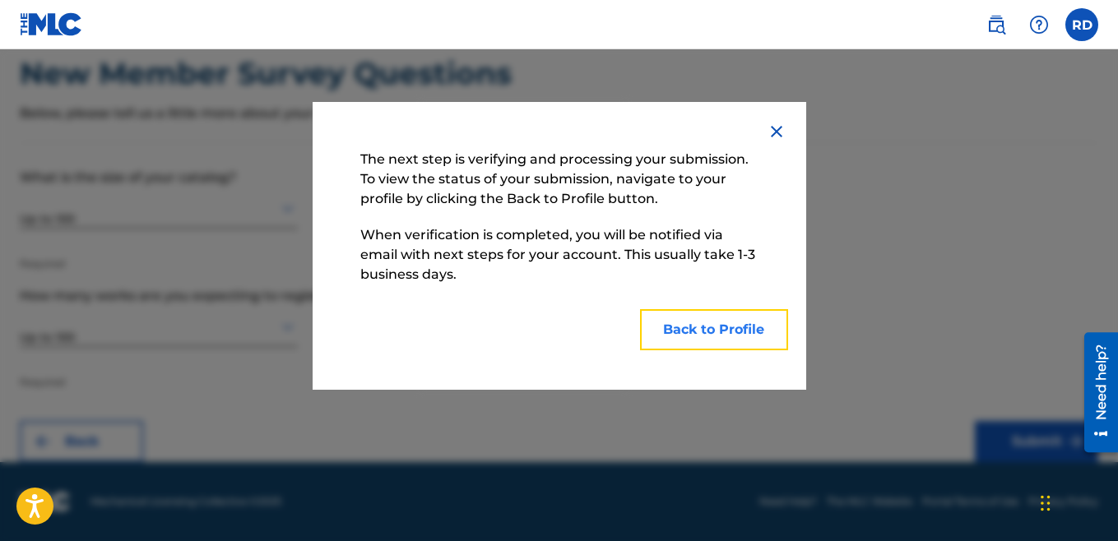
click at [707, 332] on button "Back to Profile" at bounding box center [714, 329] width 148 height 41
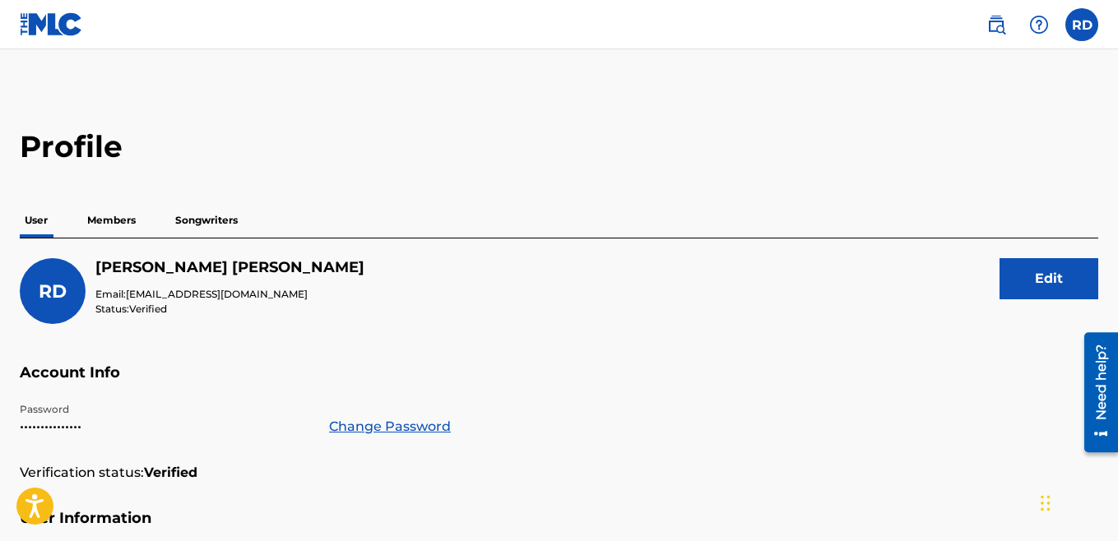
click at [208, 217] on p "Songwriters" at bounding box center [206, 220] width 72 height 35
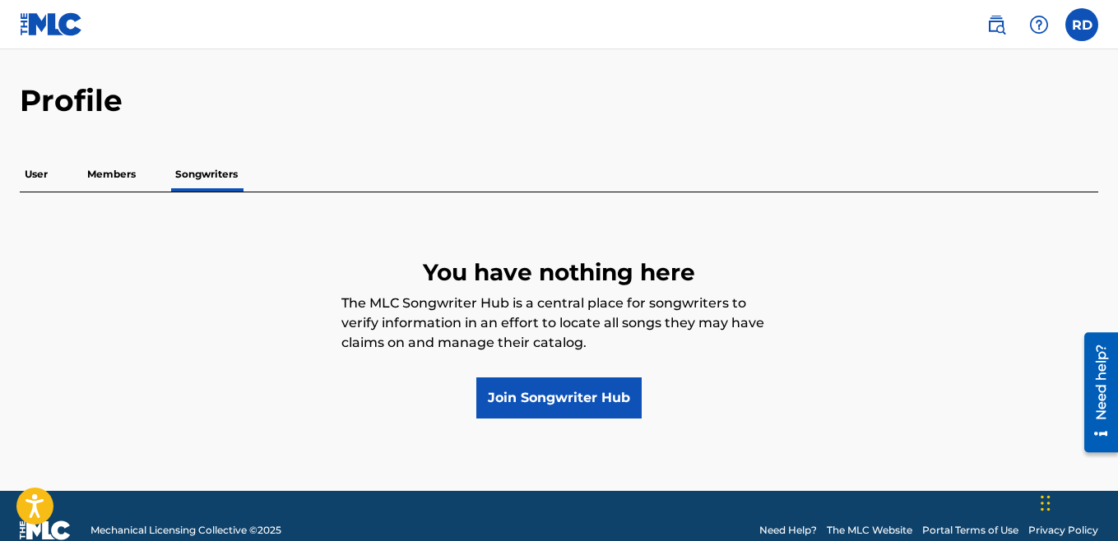
scroll to position [49, 0]
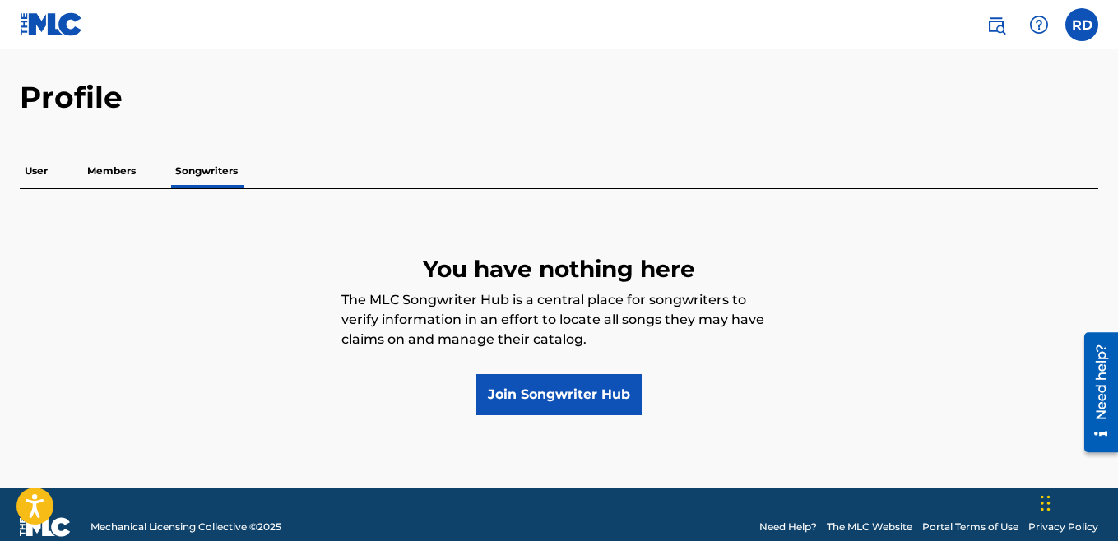
click at [123, 169] on p "Members" at bounding box center [111, 171] width 58 height 35
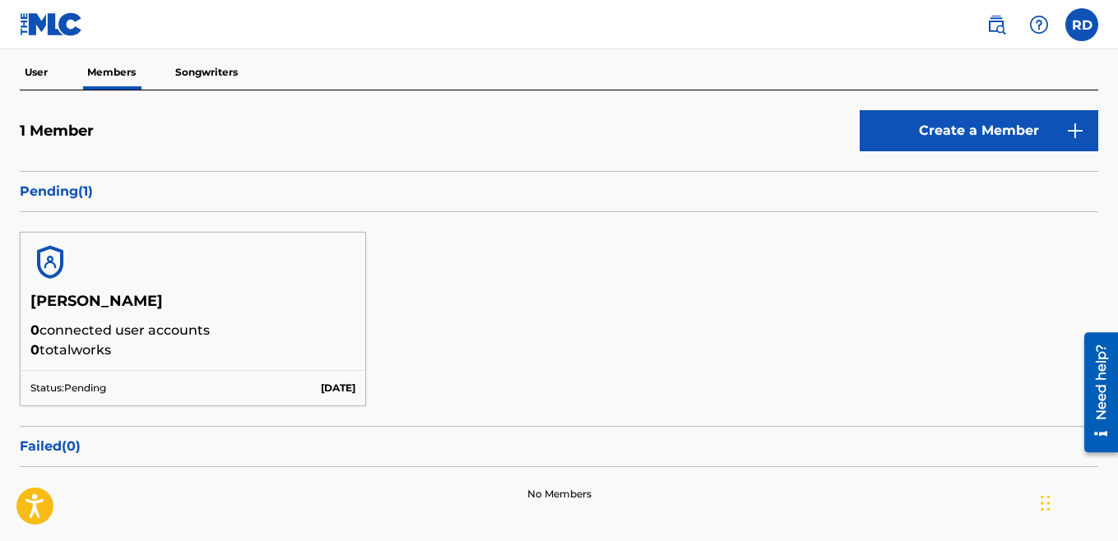
scroll to position [127, 0]
